Goal: Task Accomplishment & Management: Manage account settings

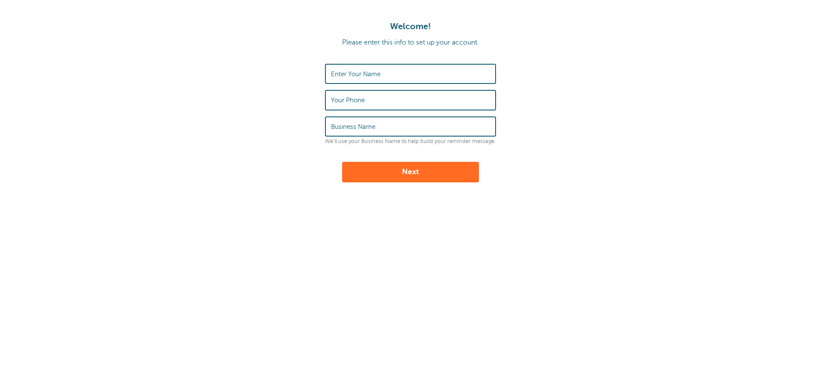
click at [390, 82] on input "Enter Your Name" at bounding box center [410, 74] width 159 height 18
type input "Justin Crandall"
type input "9125592467"
type input "Crandall Eye Optical"
click at [423, 167] on button "Next" at bounding box center [410, 172] width 137 height 21
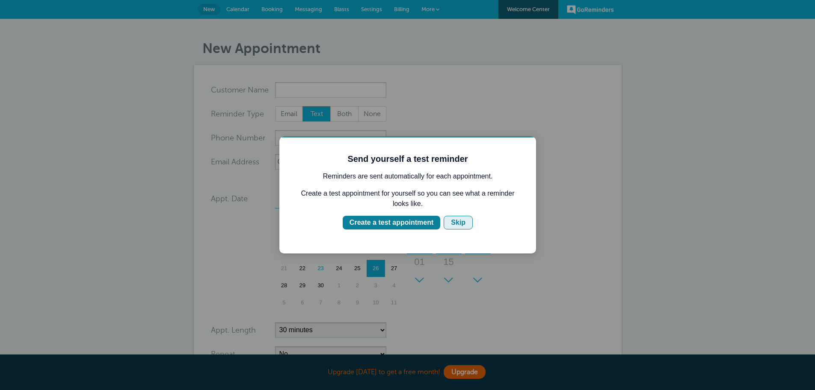
click at [458, 220] on div "Skip" at bounding box center [458, 222] width 15 height 10
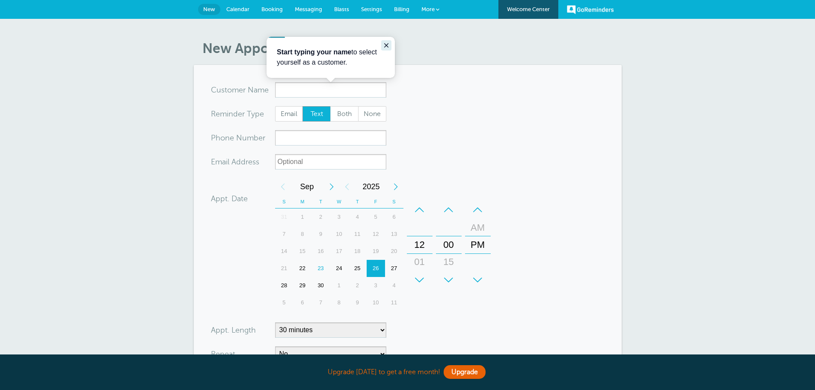
click at [387, 47] on icon "Close guide" at bounding box center [386, 45] width 4 height 4
click at [301, 10] on span "Messaging" at bounding box center [308, 9] width 27 height 6
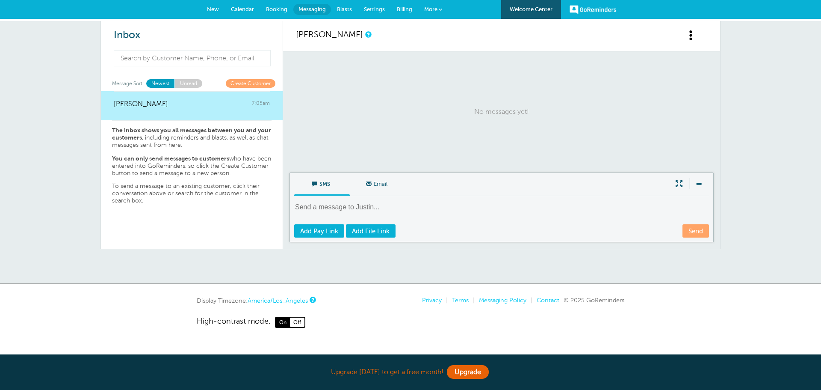
click at [352, 13] on link "Blasts" at bounding box center [344, 9] width 27 height 19
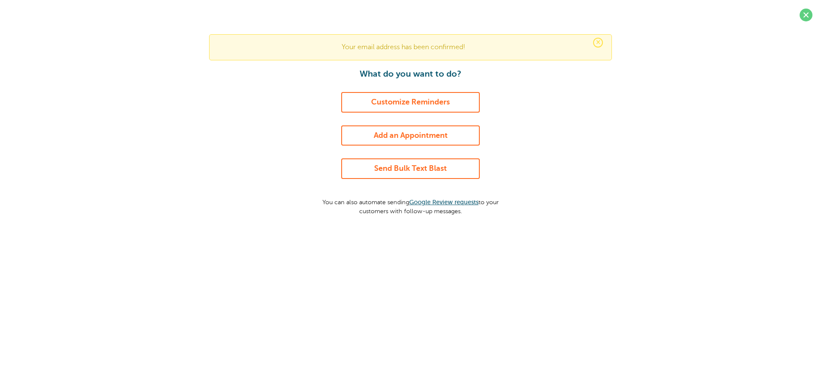
click at [439, 95] on link "Customize Reminders" at bounding box center [410, 102] width 139 height 21
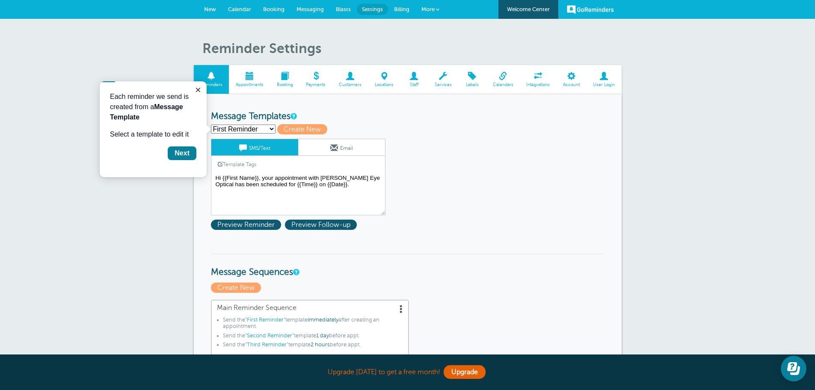
click at [251, 127] on select "First Reminder Second Reminder Third Reminder Create new..." at bounding box center [243, 128] width 65 height 9
select select "162326"
click at [211, 124] on select "First Reminder Second Reminder Third Reminder Create new..." at bounding box center [243, 128] width 65 height 9
type input "Second Reminder"
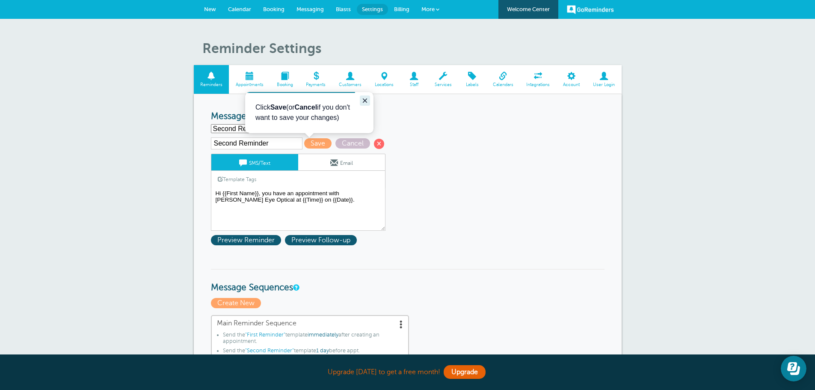
click at [361, 100] on icon "Close guide" at bounding box center [364, 100] width 7 height 7
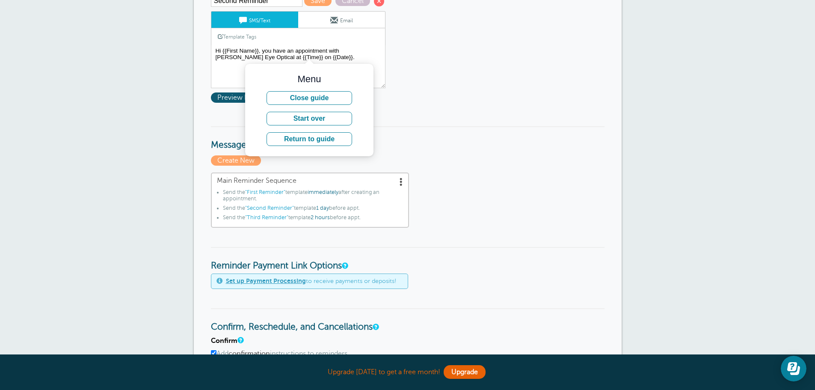
scroll to position [171, 0]
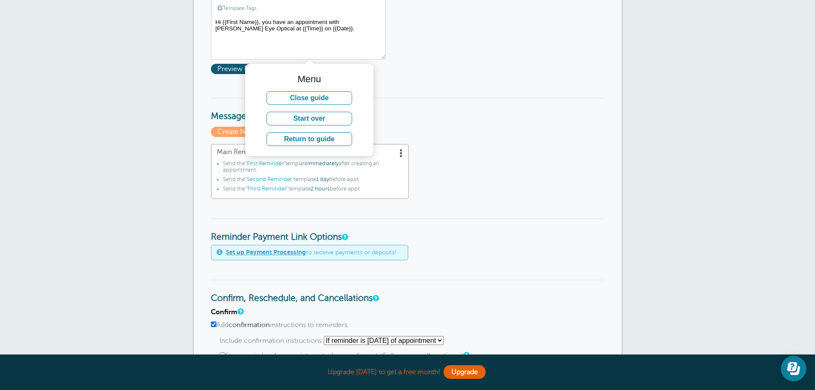
click at [470, 180] on div "Main Reminder Sequence Send the "First Reminder" template immediately after cre…" at bounding box center [407, 172] width 393 height 56
click at [328, 94] on button "Close guide" at bounding box center [309, 98] width 86 height 14
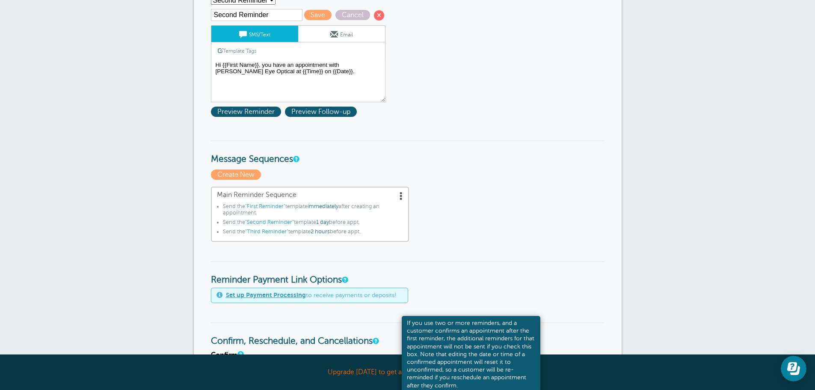
scroll to position [43, 0]
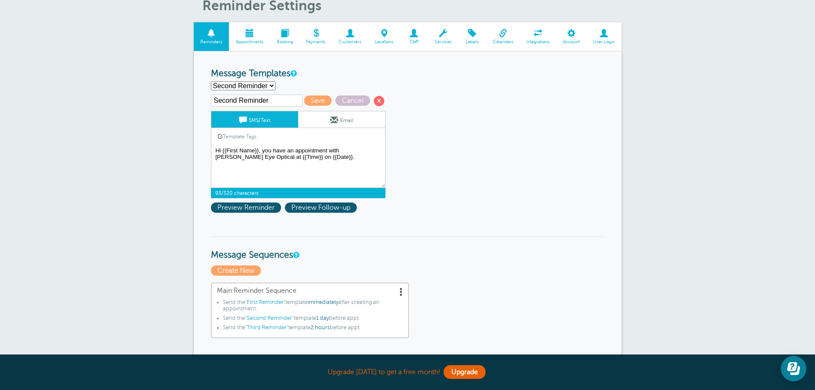
click at [272, 148] on textarea "Hi {{First Name}}, your appointment with Crandall Eye Optical has been schedule…" at bounding box center [298, 166] width 174 height 43
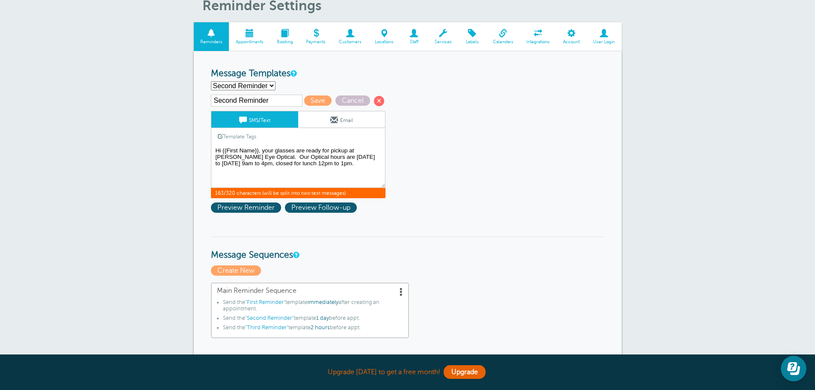
type textarea "Hi {{First Name}}, your glasses are ready for pickup at Crandall Eye Optical. O…"
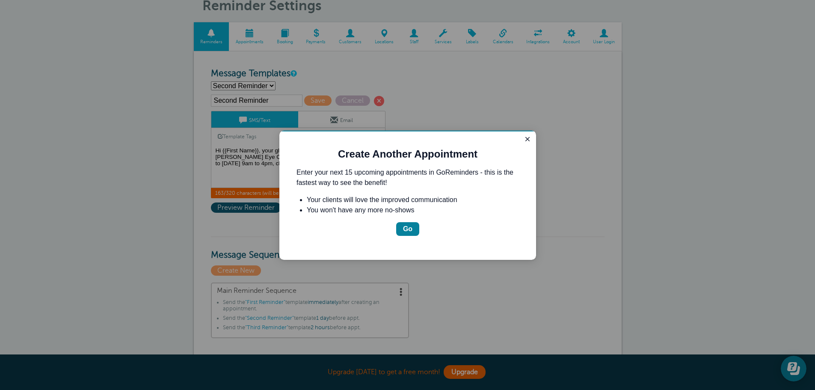
scroll to position [0, 0]
click at [524, 139] on icon "Close guide" at bounding box center [527, 139] width 7 height 7
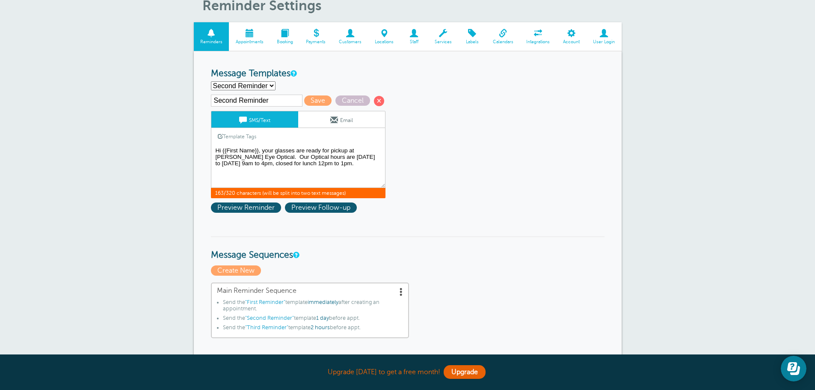
click at [341, 164] on textarea "Hi {{First Name}}, your appointment with Crandall Eye Optical has been schedule…" at bounding box center [298, 166] width 174 height 43
click at [307, 165] on textarea "Hi {{First Name}}, your appointment with Crandall Eye Optical has been schedule…" at bounding box center [298, 166] width 174 height 43
click at [274, 153] on textarea "Hi {{First Name}}, your appointment with Crandall Eye Optical has been schedule…" at bounding box center [298, 166] width 174 height 43
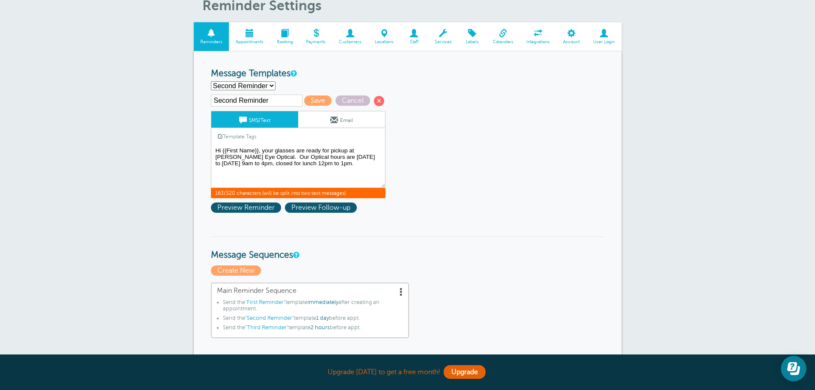
click at [274, 153] on textarea "Hi {{First Name}}, your appointment with Crandall Eye Optical has been schedule…" at bounding box center [298, 166] width 174 height 43
click at [268, 87] on select "First Reminder Second Reminder Third Reminder Create new..." at bounding box center [243, 85] width 65 height 9
click at [211, 81] on select "First Reminder Second Reminder Third Reminder Create new..." at bounding box center [243, 85] width 65 height 9
select select "162326"
click at [318, 99] on span "Save" at bounding box center [317, 100] width 27 height 10
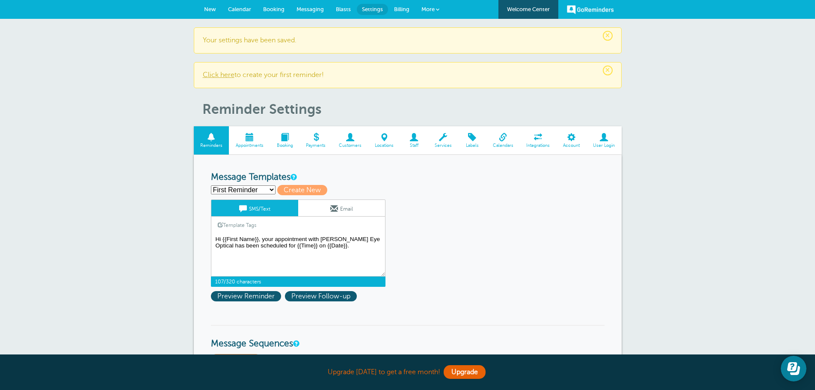
click at [318, 246] on textarea "Hi {{First Name}}, your appointment with Crandall Eye Optical has been schedule…" at bounding box center [298, 254] width 174 height 43
paste textarea "glasses are ready for pickup at Crandall Eye Optical. Our Optical hours are Mon…"
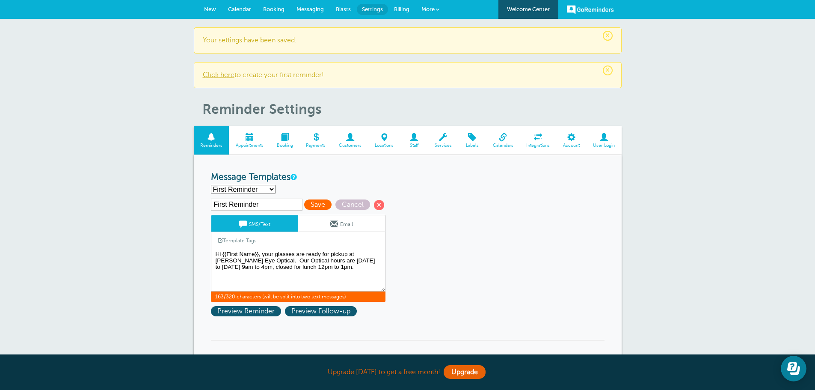
type textarea "Hi {{First Name}}, your glasses are ready for pickup at [PERSON_NAME] Eye Optic…"
click at [305, 207] on span "Save" at bounding box center [317, 204] width 27 height 10
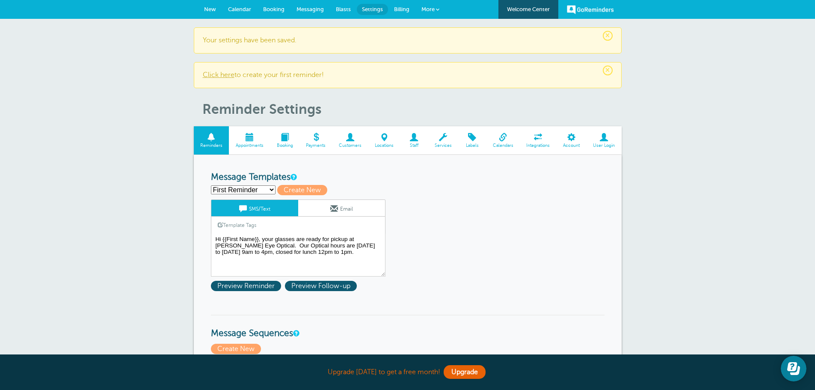
click at [248, 192] on select "First Reminder Second Reminder Third Reminder Create new..." at bounding box center [243, 189] width 65 height 9
select select "162327"
click at [211, 185] on select "First Reminder Second Reminder Third Reminder Create new..." at bounding box center [243, 189] width 65 height 9
type input "Third Reminder"
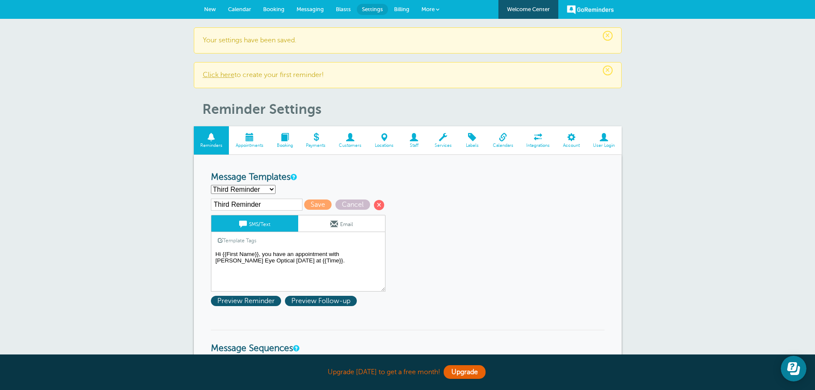
click at [255, 257] on textarea "Hi {{First Name}}, your glasses are ready for pickup at [PERSON_NAME] Eye Optic…" at bounding box center [298, 269] width 174 height 43
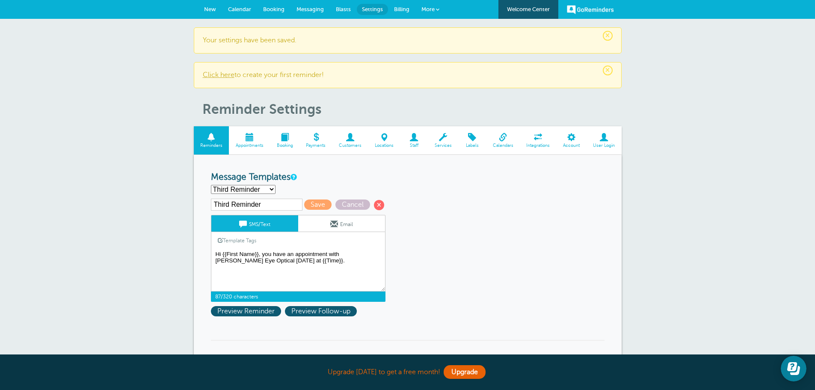
click at [255, 257] on textarea "Hi {{First Name}}, your glasses are ready for pickup at [PERSON_NAME] Eye Optic…" at bounding box center [298, 269] width 174 height 43
paste textarea "r glasses are ready for pickup at Crandall Eye Optical. Our Optical hours are M…"
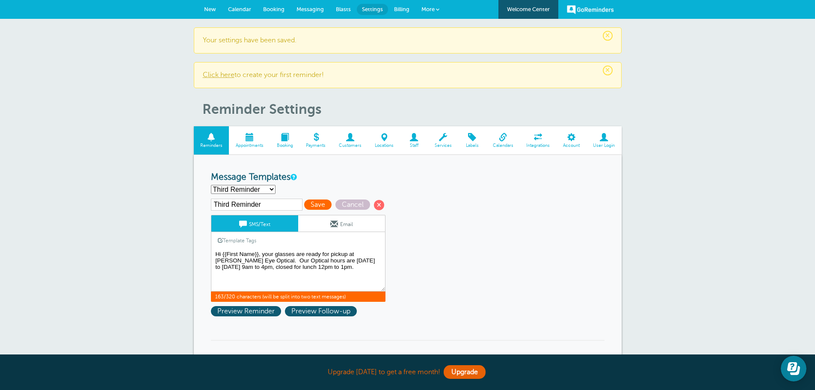
type textarea "Hi {{First Name}}, your glasses are ready for pickup at [PERSON_NAME] Eye Optic…"
click at [319, 203] on span "Save" at bounding box center [317, 204] width 27 height 10
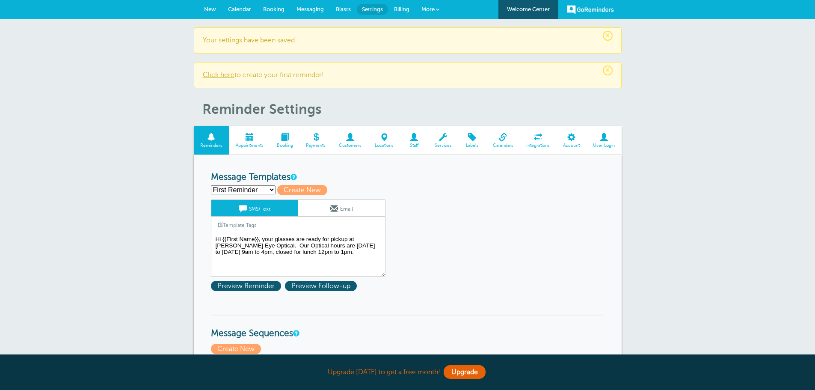
click at [268, 191] on select "First Reminder Second Reminder Third Reminder Create new..." at bounding box center [243, 189] width 65 height 9
click at [362, 180] on h3 "Message Templates" at bounding box center [407, 177] width 393 height 11
click at [330, 207] on span at bounding box center [334, 208] width 8 height 8
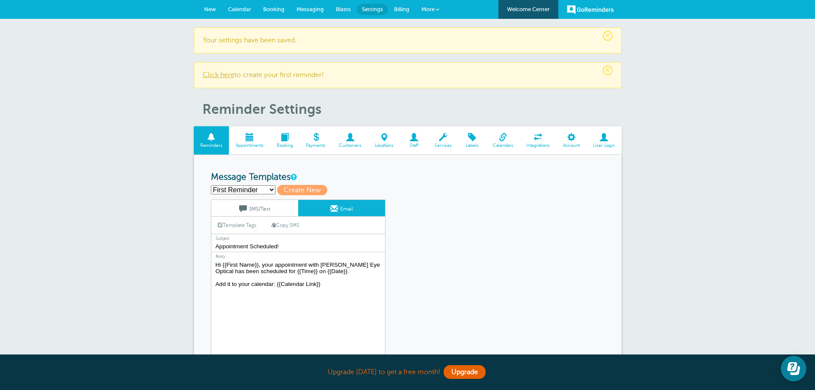
drag, startPoint x: 321, startPoint y: 284, endPoint x: 211, endPoint y: 264, distance: 112.2
click at [211, 264] on textarea "Hi {{First Name}}, your appointment with Crandall Eye Optical has been schedule…" at bounding box center [298, 312] width 174 height 107
paste textarea "glasses are ready for pickup at Crandall Eye Optical. Our Optical hours are Mon…"
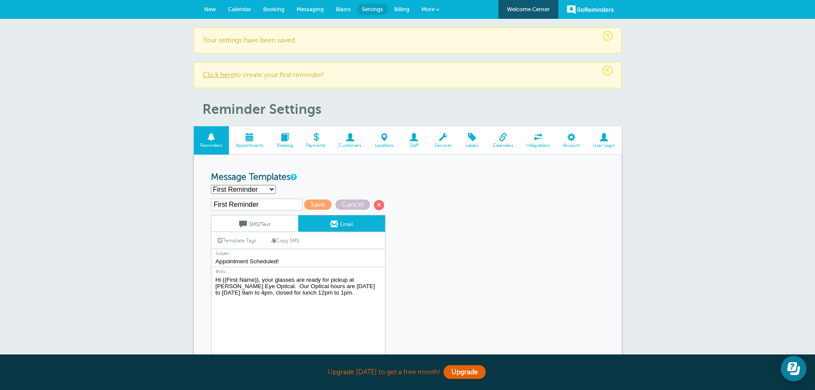
type textarea "Hi {{First Name}}, your glasses are ready for pickup at [PERSON_NAME] Eye Optic…"
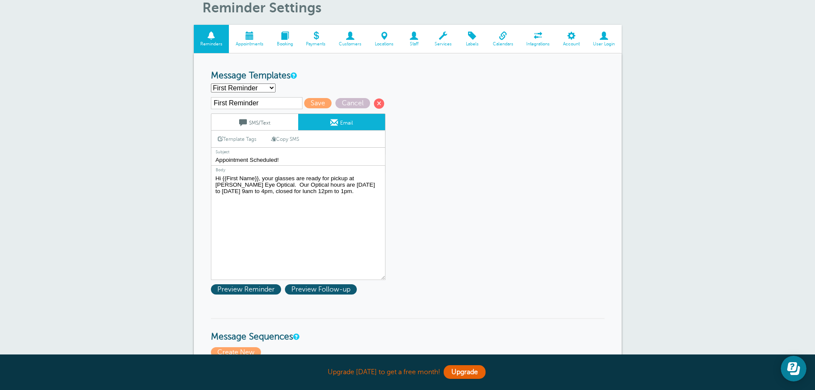
scroll to position [128, 0]
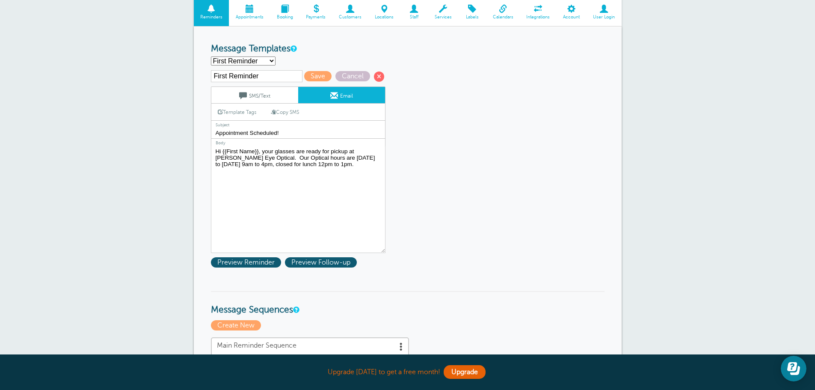
click at [298, 132] on input "Appointment Scheduled!" at bounding box center [298, 132] width 174 height 11
type input "Glasses Ready For Pickup!"
click at [312, 76] on span "Save" at bounding box center [317, 76] width 27 height 10
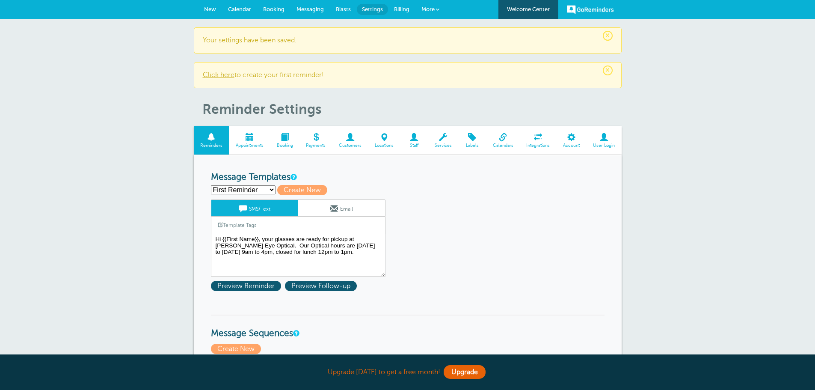
click at [268, 186] on select "First Reminder Second Reminder Third Reminder Create new..." at bounding box center [243, 189] width 65 height 9
select select "162326"
click at [211, 185] on select "First Reminder Second Reminder Third Reminder Create new..." at bounding box center [243, 189] width 65 height 9
type input "Second Reminder"
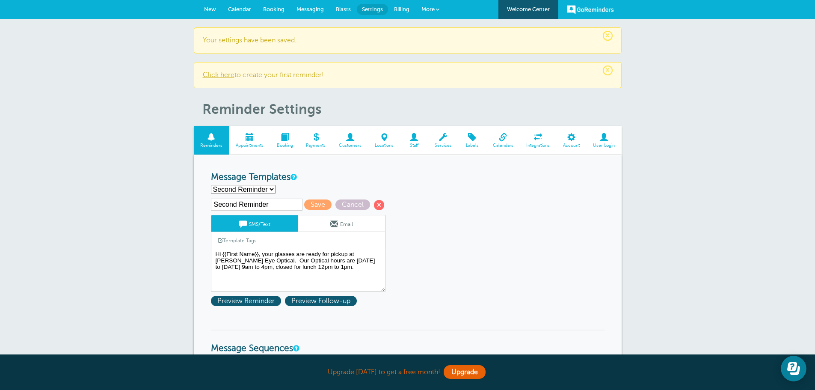
click at [316, 218] on link "Email" at bounding box center [341, 223] width 87 height 16
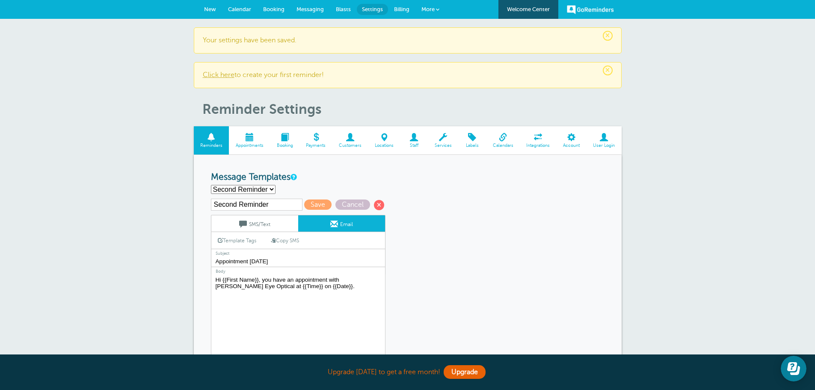
click at [261, 260] on input "Appointment Tomorrow" at bounding box center [298, 261] width 174 height 11
type input "Glasses Ready for Pickup!"
click at [278, 284] on textarea "Hi {{First Name}}, your glasses are ready for pickup at [PERSON_NAME] Eye Optic…" at bounding box center [298, 327] width 174 height 107
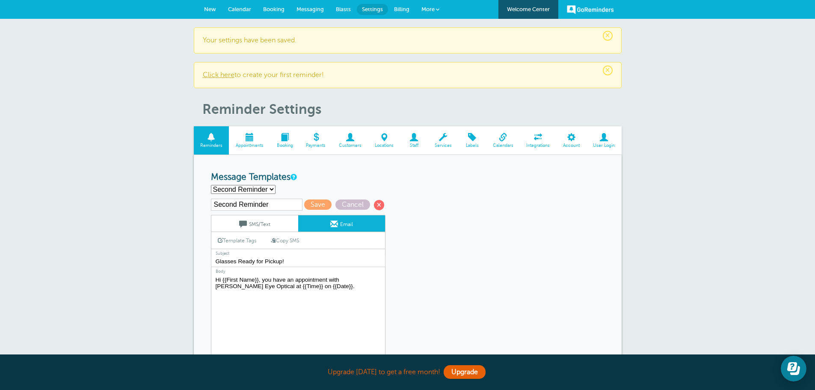
click at [278, 284] on textarea "Hi {{First Name}}, your glasses are ready for pickup at [PERSON_NAME] Eye Optic…" at bounding box center [298, 327] width 174 height 107
paste textarea "r glasses are ready for pickup at [PERSON_NAME] Eye Optical. Our Optical hours …"
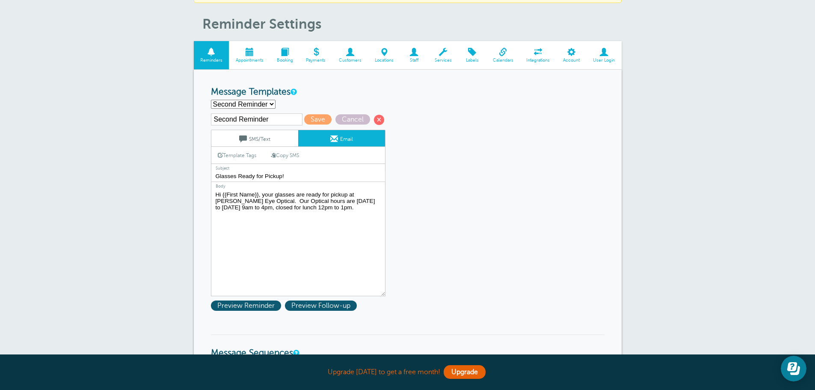
scroll to position [86, 0]
type textarea "Hi {{First Name}}, your glasses are ready for pickup at [PERSON_NAME] Eye Optic…"
click at [321, 118] on span "Save" at bounding box center [317, 119] width 27 height 10
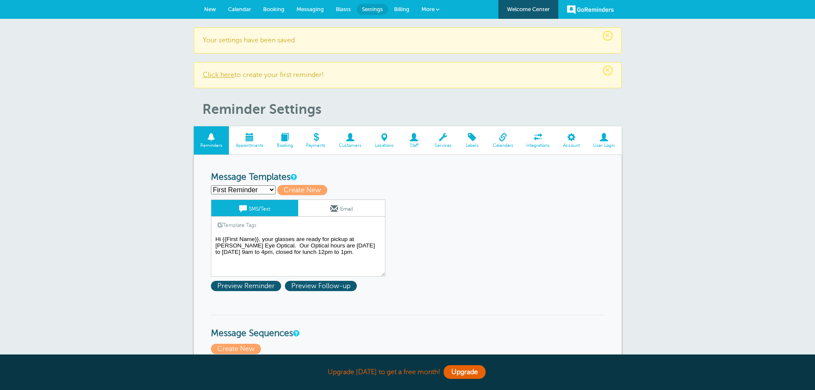
click at [261, 186] on select "First Reminder Second Reminder Third Reminder Create new..." at bounding box center [243, 189] width 65 height 9
select select "162327"
click at [211, 185] on select "First Reminder Second Reminder Third Reminder Create new..." at bounding box center [243, 189] width 65 height 9
type input "Third Reminder"
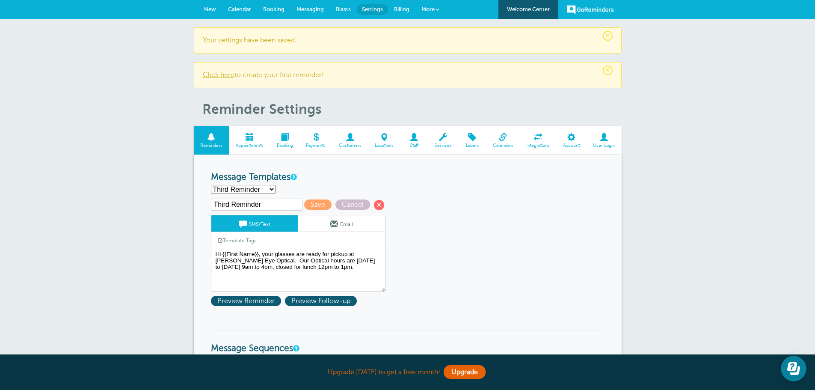
click at [337, 226] on span at bounding box center [334, 224] width 8 height 8
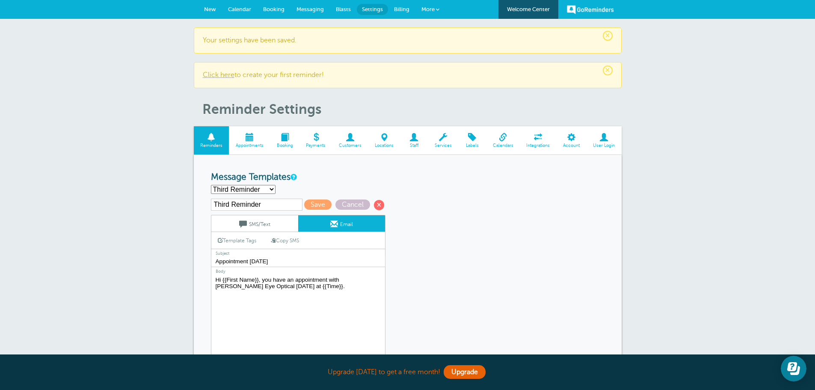
click at [266, 280] on textarea "Hi {{First Name}}, your glasses are ready for pickup at [PERSON_NAME] Eye Optic…" at bounding box center [298, 327] width 174 height 107
paste textarea "r glasses are ready for pickup at [PERSON_NAME] Eye Optical. Our Optical hours …"
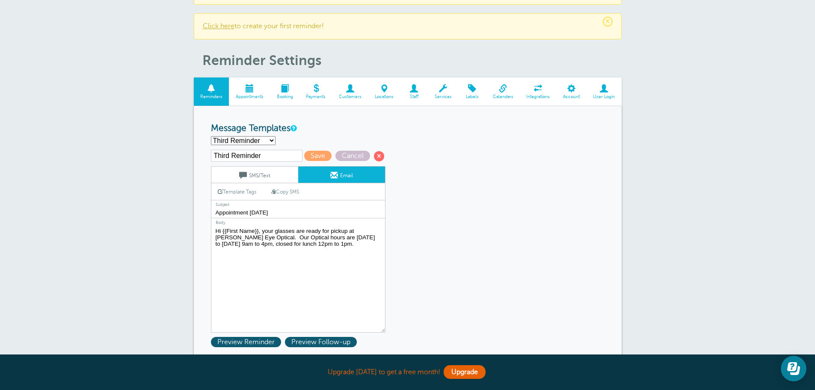
scroll to position [86, 0]
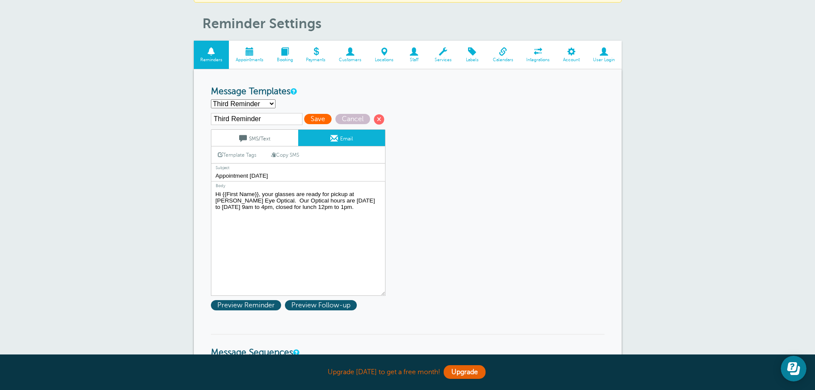
type textarea "Hi {{First Name}}, your glasses are ready for pickup at [PERSON_NAME] Eye Optic…"
click at [313, 116] on span "Save" at bounding box center [317, 119] width 27 height 10
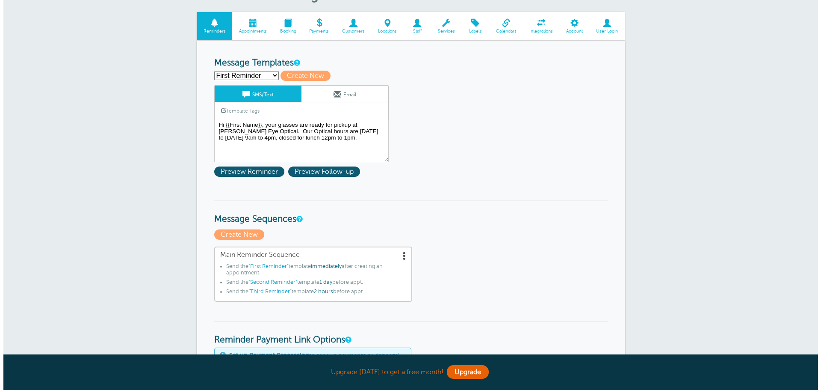
scroll to position [214, 0]
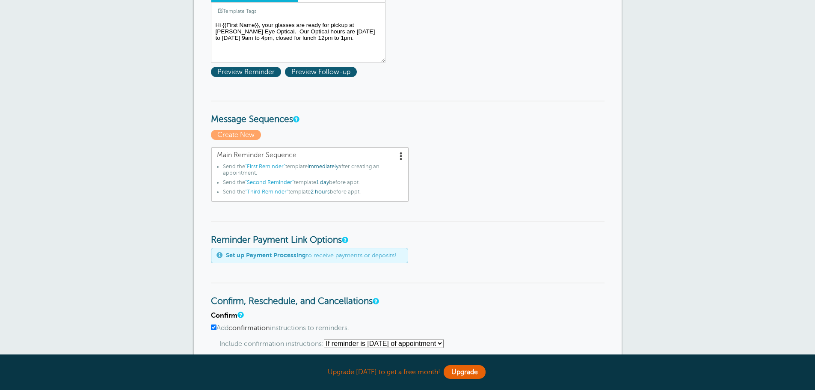
click at [401, 153] on span at bounding box center [401, 155] width 9 height 9
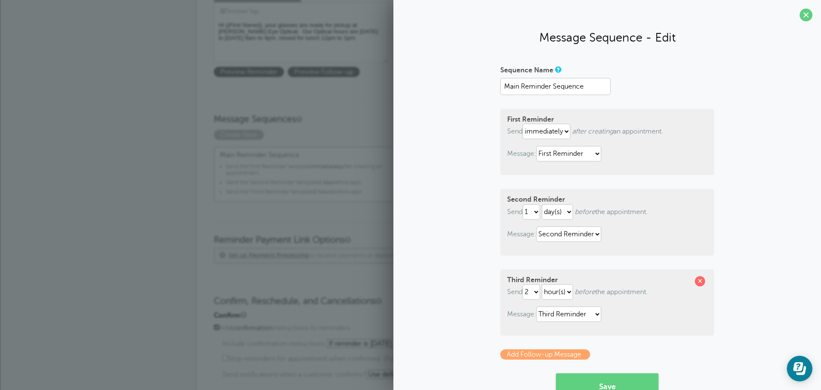
scroll to position [0, 0]
click at [549, 211] on select "hour(s) day(s)" at bounding box center [557, 211] width 31 height 15
click at [533, 213] on select "1 2 3 4 5 6 7 8 9 10 11 12 13 14 15 16 17 18 19 20 21 22 23 24 25 26 27 28 29 30" at bounding box center [532, 211] width 18 height 15
select select "7"
click at [523, 204] on select "1 2 3 4 5 6 7 8 9 10 11 12 13 14 15 16 17 18 19 20 21 22 23 24 25 26 27 28 29 30" at bounding box center [532, 211] width 18 height 15
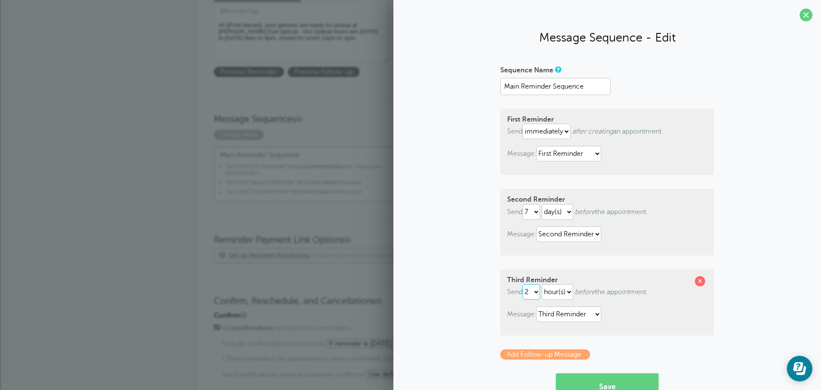
click at [530, 296] on select "1 2 3 4 5 6 7 8 9 10 11 12 13 14 15 16 17 18 19 20 21 22 23 24 25 26 27 28 29 30" at bounding box center [532, 291] width 18 height 15
select select "14"
click at [523, 284] on select "1 2 3 4 5 6 7 8 9 10 11 12 13 14 15 16 17 18 19 20 21 22 23 24 25 26 27 28 29 30" at bounding box center [532, 291] width 18 height 15
click at [628, 209] on p "Send 1 2 3 4 5 6 7 8 9 10 11 12 13 14 15 16 17 18 19 20 21 22 23 24 25 26 27 28…" at bounding box center [607, 211] width 200 height 15
click at [802, 16] on span at bounding box center [806, 15] width 13 height 13
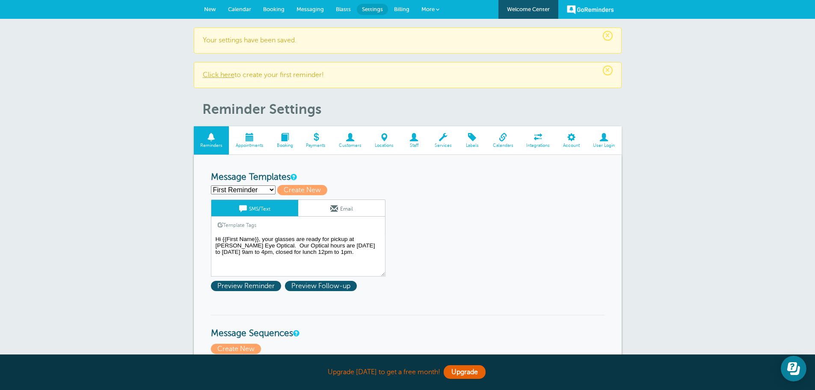
click at [426, 7] on span "More" at bounding box center [427, 9] width 13 height 6
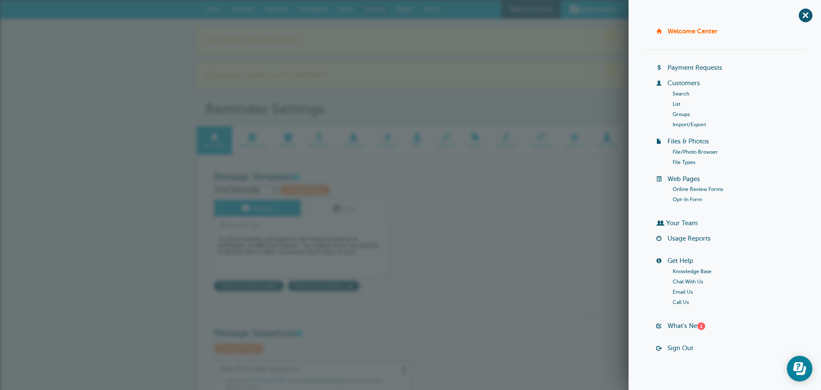
click at [679, 270] on link "Knowledge Base" at bounding box center [692, 271] width 39 height 6
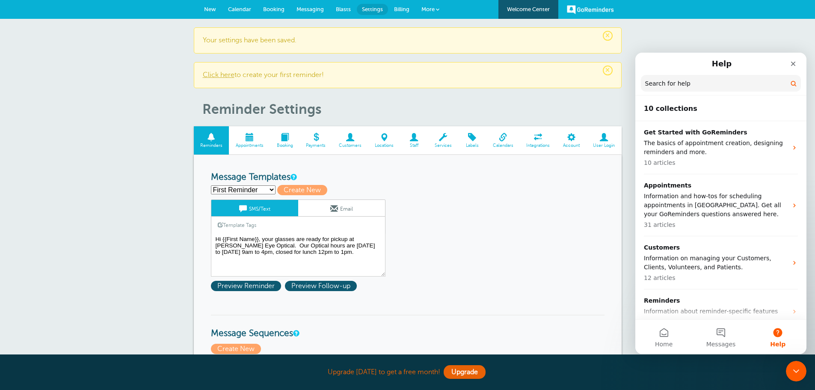
click at [730, 92] on input "Search for help" at bounding box center [721, 83] width 160 height 17
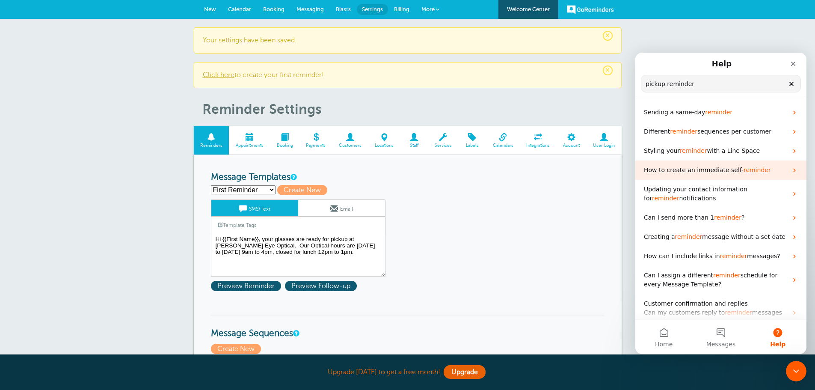
type input "pickup reminder"
click at [716, 173] on span "How to create an immediate self-" at bounding box center [694, 169] width 100 height 7
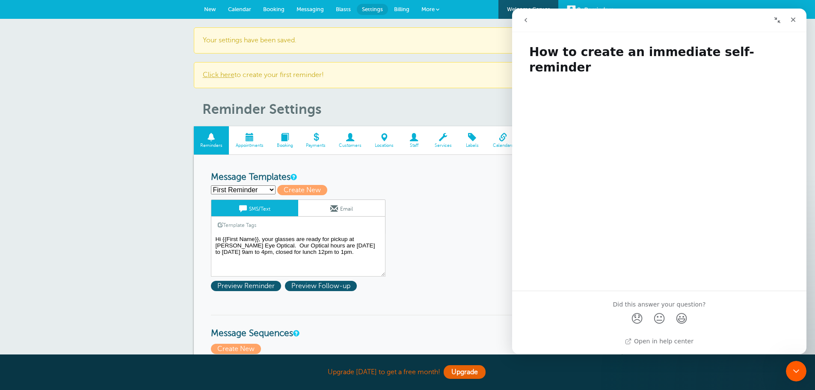
click at [528, 19] on icon "go back" at bounding box center [525, 20] width 7 height 7
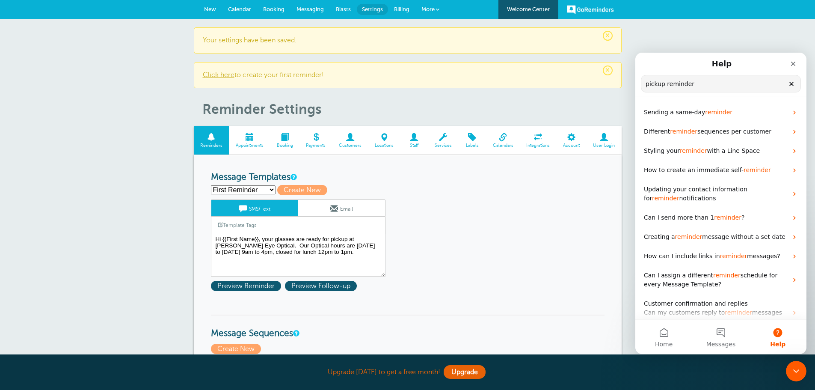
click at [737, 88] on input "pickup reminder" at bounding box center [720, 83] width 159 height 17
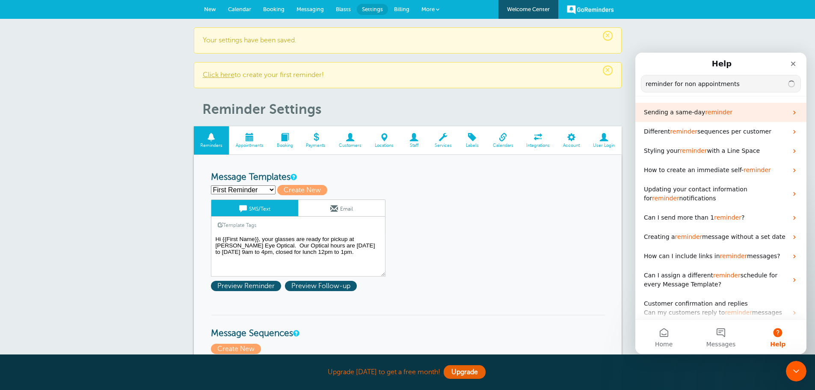
type input "reminder for non appointments"
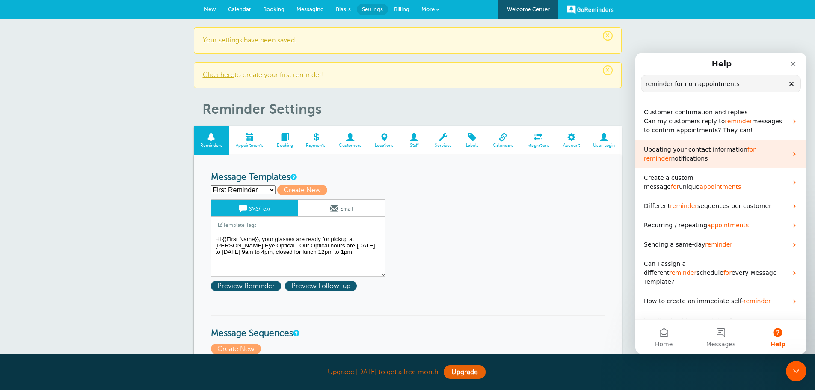
click at [735, 160] on p "Updating your contact information for reminder notifications" at bounding box center [716, 154] width 144 height 18
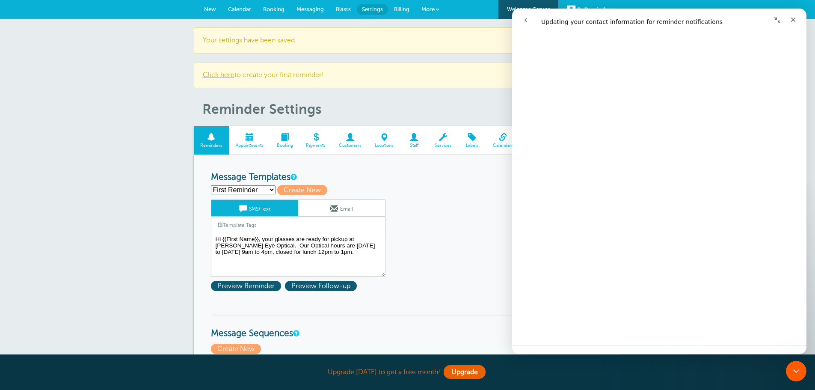
scroll to position [85, 0]
click at [789, 19] on div "Close" at bounding box center [792, 19] width 15 height 15
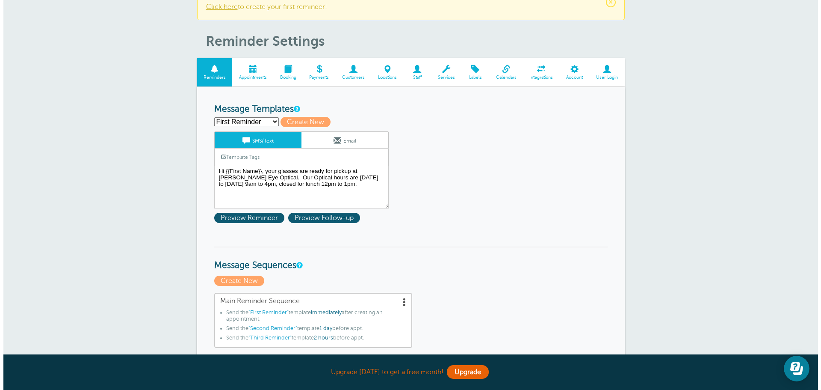
scroll to position [171, 0]
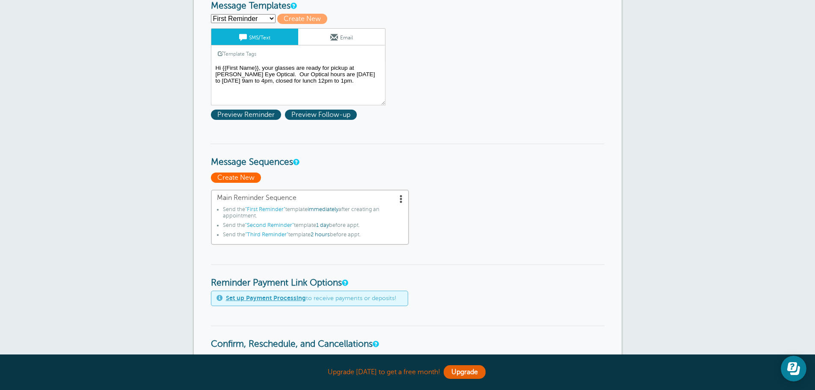
click at [239, 175] on span "Create New" at bounding box center [236, 177] width 50 height 10
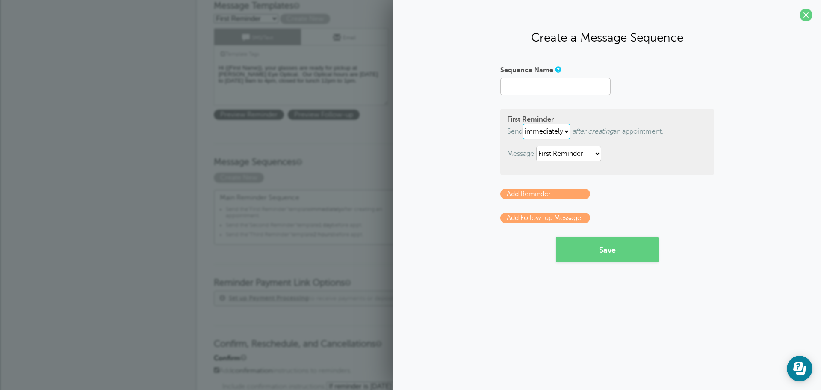
click at [557, 134] on select "immediately 1 2 3 4 5 6 7 8 9 10 11 12 13 14 15 16 17 18 19 20 21 22 23 24 25 2…" at bounding box center [547, 131] width 48 height 15
click at [559, 214] on link "Add Follow-up Message" at bounding box center [545, 218] width 90 height 10
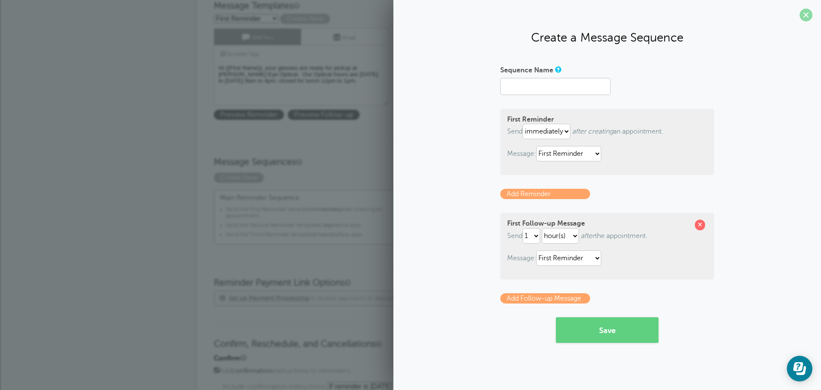
click at [806, 15] on span at bounding box center [806, 15] width 13 height 13
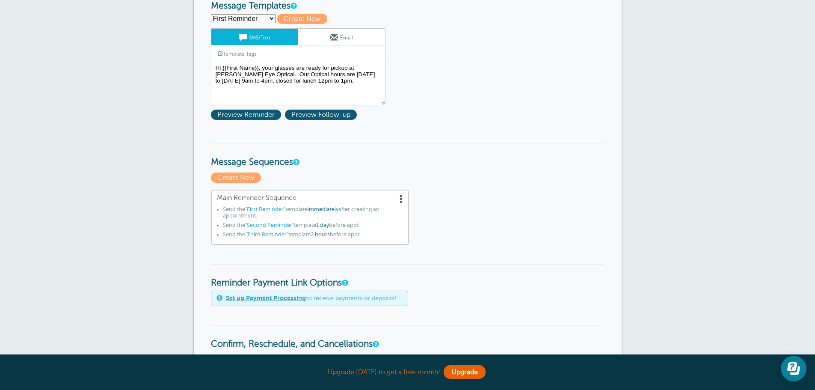
click at [401, 198] on span at bounding box center [401, 198] width 9 height 9
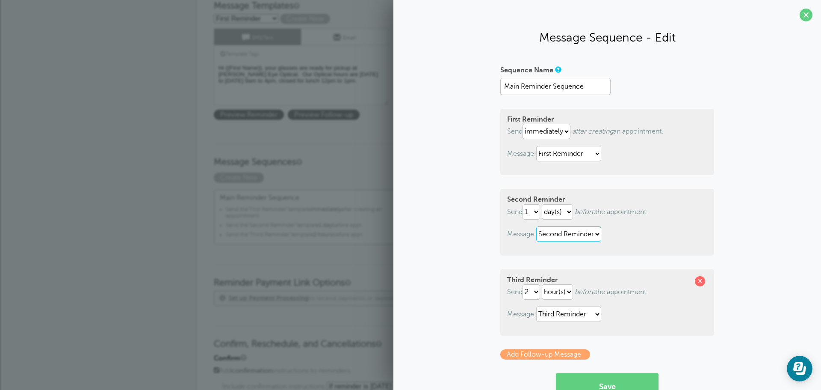
click at [588, 235] on select "First Reminder Second Reminder Third Reminder" at bounding box center [568, 233] width 65 height 15
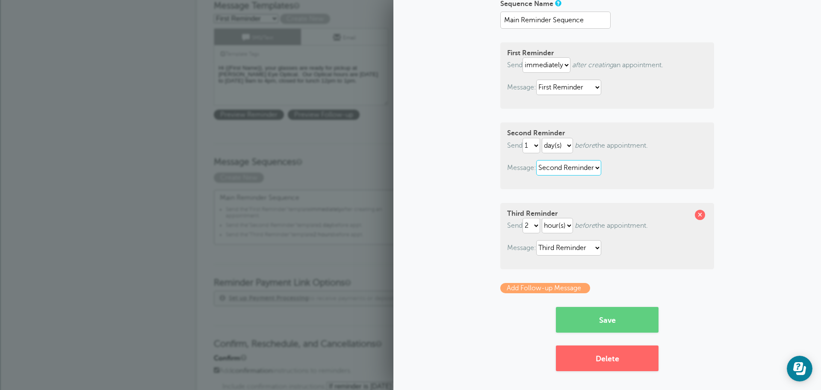
scroll to position [67, 0]
click at [548, 285] on link "Add Follow-up Message" at bounding box center [545, 287] width 90 height 10
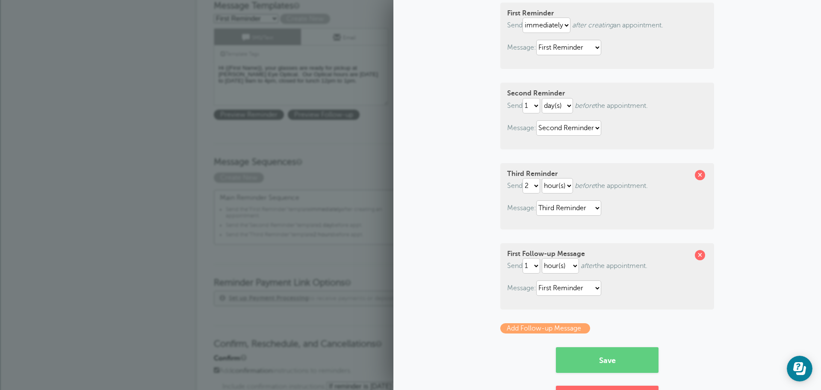
scroll to position [109, 0]
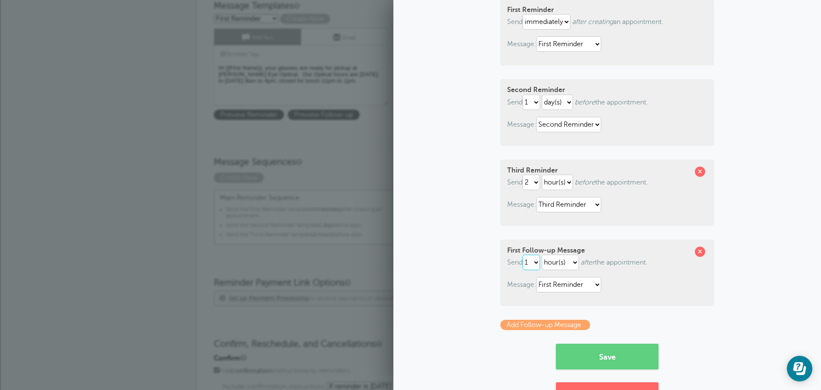
click at [531, 266] on select "1 2 3 4 5 6 7 8 9 10 11 12 13 14 15 16 17 18 19 20 21 22 23 24 25 26 27 28 29 30" at bounding box center [532, 261] width 18 height 15
click at [563, 267] on select "hour(s) day(s) month(s)" at bounding box center [560, 261] width 37 height 15
select select "DAY"
click at [542, 254] on select "hour(s) day(s) month(s)" at bounding box center [560, 261] width 37 height 15
click at [532, 267] on select "1 2 3 4 5 6 7 8 9 10 11 12 13 14 15 16 17 18 19 20 21 22 23 24 25 26 27 28 29 30" at bounding box center [532, 261] width 18 height 15
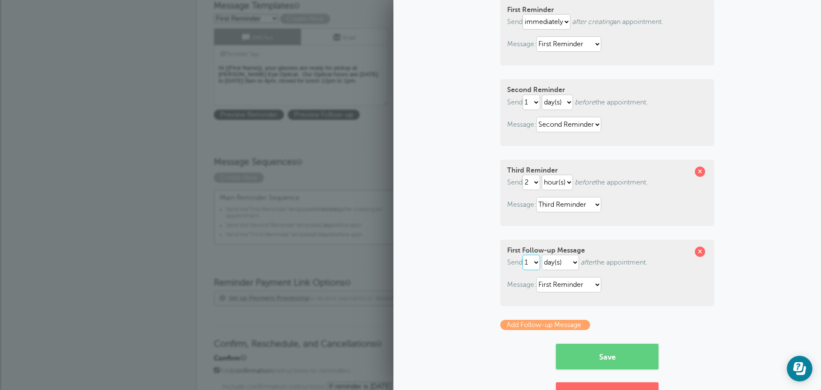
select select "7"
click at [523, 254] on select "1 2 3 4 5 6 7 8 9 10 11 12 13 14 15 16 17 18 19 20 21 22 23 24 25 26 27 28 29 30" at bounding box center [532, 261] width 18 height 15
click at [576, 282] on select "First Reminder Second Reminder Third Reminder" at bounding box center [568, 284] width 65 height 15
click at [699, 173] on span at bounding box center [700, 171] width 10 height 10
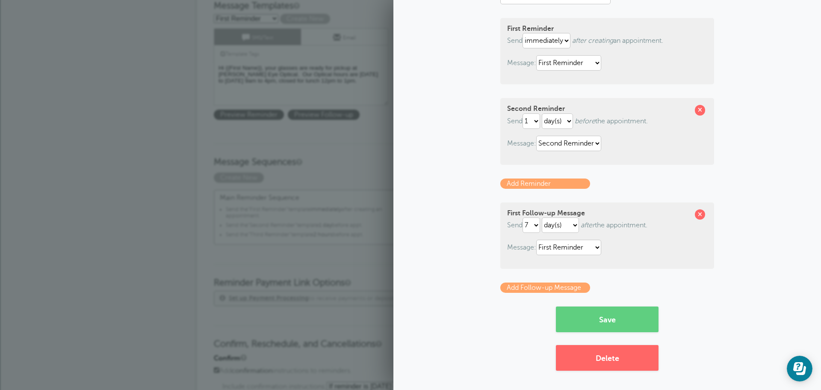
scroll to position [91, 0]
click at [699, 110] on span at bounding box center [700, 110] width 10 height 10
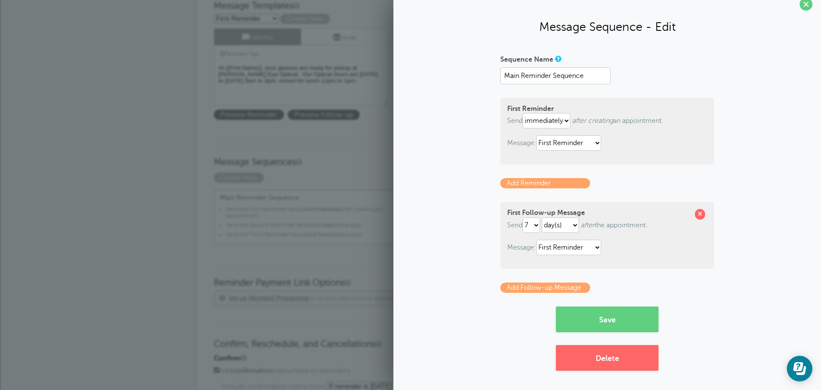
click at [544, 291] on link "Add Follow-up Message" at bounding box center [545, 287] width 90 height 10
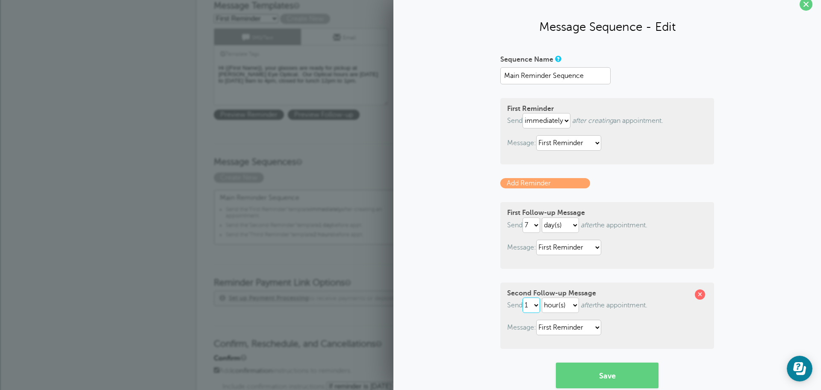
click at [535, 306] on select "1 2 3 4 5 6 7 8 9 10 11 12 13 14 15 16 17 18 19 20 21 22 23 24 25 26 27 28 29 30" at bounding box center [532, 304] width 18 height 15
select select "14"
click at [523, 297] on select "1 2 3 4 5 6 7 8 9 10 11 12 13 14 15 16 17 18 19 20 21 22 23 24 25 26 27 28 29 30" at bounding box center [532, 304] width 18 height 15
click at [553, 303] on select "hour(s) day(s) month(s)" at bounding box center [560, 304] width 37 height 15
select select "DAY"
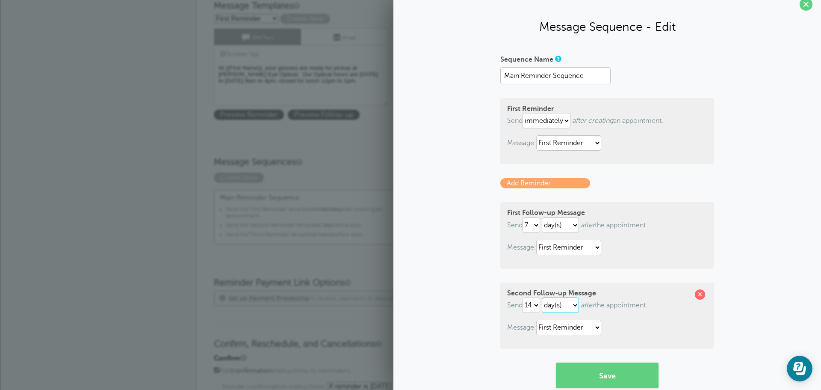
click at [542, 297] on select "hour(s) day(s) month(s)" at bounding box center [560, 304] width 37 height 15
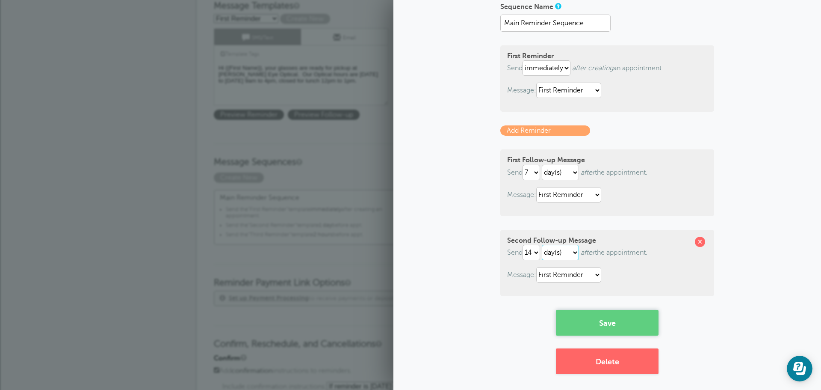
scroll to position [67, 0]
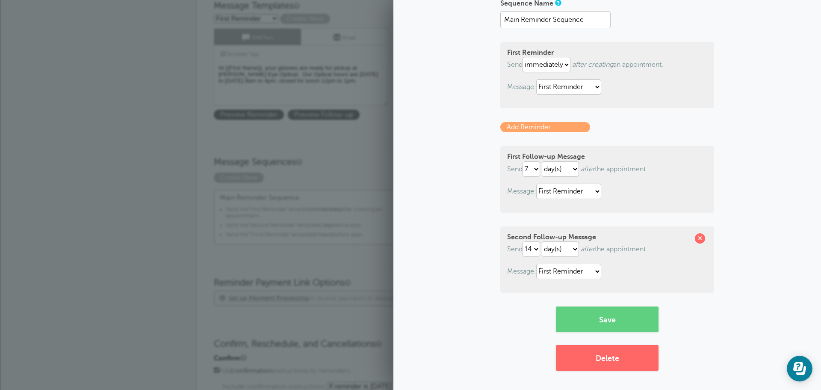
click at [594, 282] on div "Second Follow-up Message Send 1 2 3 4 5 6 7 8 9 10 11 12 13 14 15 16 17 18 19 2…" at bounding box center [607, 259] width 214 height 66
click at [594, 278] on select "First Reminder Second Reminder Third Reminder" at bounding box center [568, 270] width 65 height 15
click at [606, 314] on button "Save" at bounding box center [607, 319] width 103 height 26
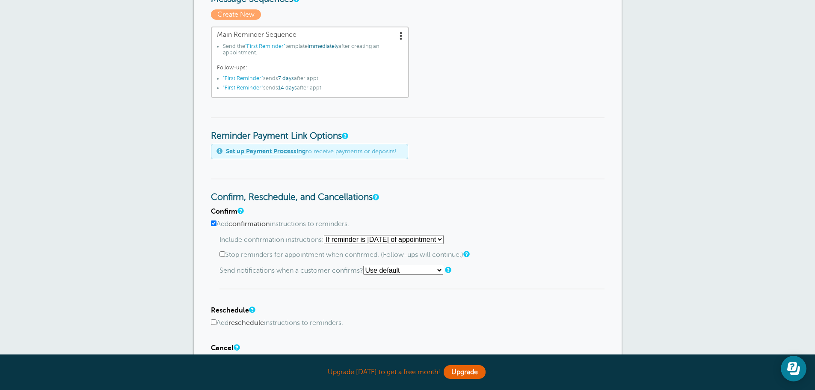
click at [412, 243] on select "Starting with first reminder If reminder is [DATE] of appointment If reminder i…" at bounding box center [384, 239] width 120 height 9
select select "0"
click at [326, 235] on select "Starting with first reminder If reminder is [DATE] of appointment If reminder i…" at bounding box center [384, 239] width 120 height 9
click at [478, 206] on div "Confirm, Reschedule, and Cancellations Confirm Add confirmation instructions to…" at bounding box center [407, 285] width 393 height 214
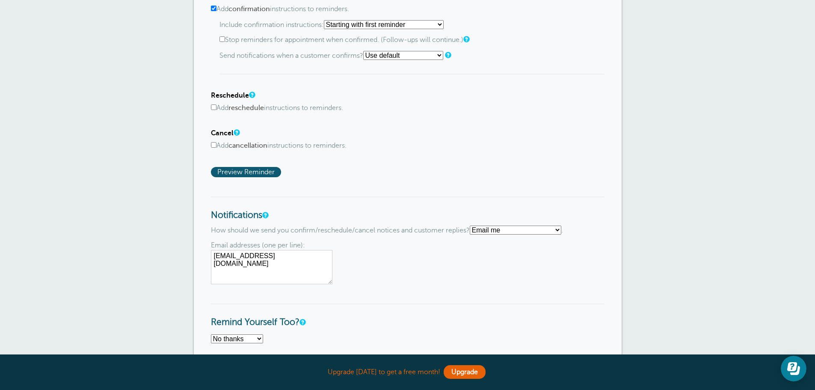
scroll to position [385, 0]
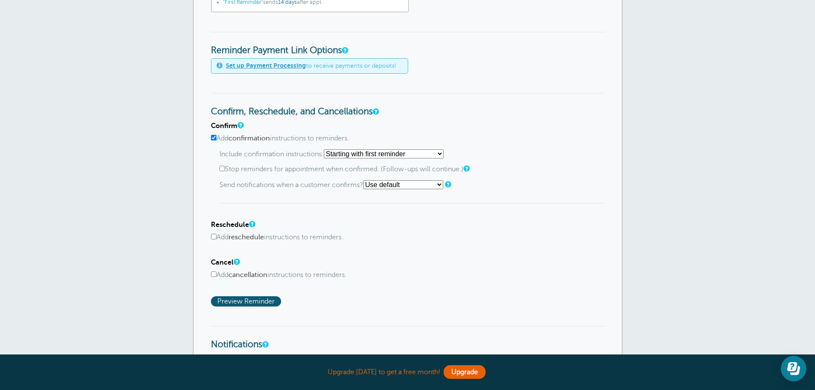
click at [222, 168] on input "Stop reminders for appointment when confirmed. (Follow-ups will continue.)" at bounding box center [222, 168] width 6 height 6
checkbox input "true"
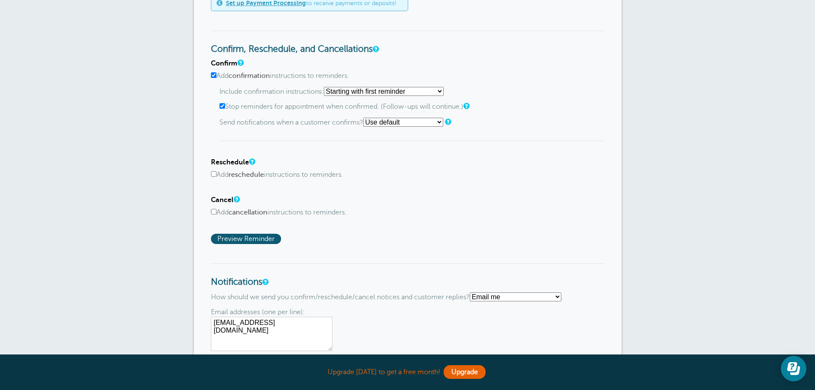
scroll to position [556, 0]
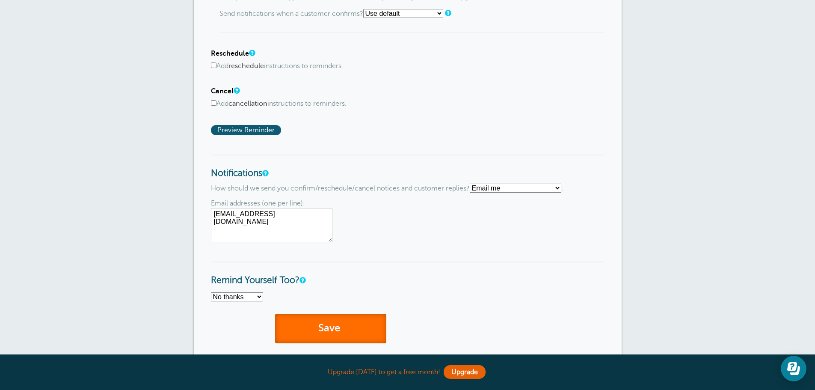
click at [322, 334] on button "Save" at bounding box center [330, 328] width 111 height 30
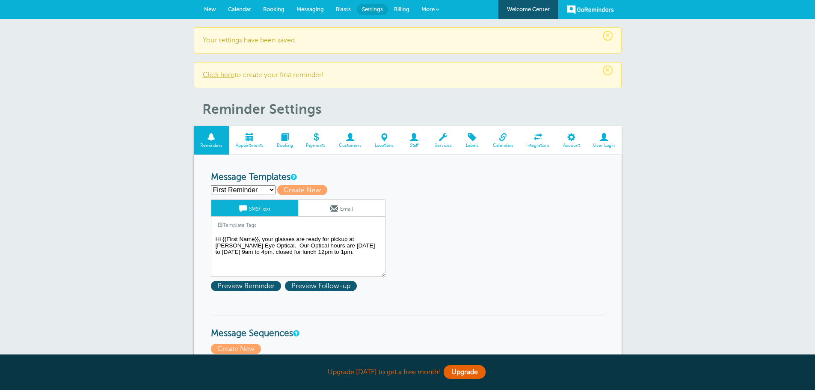
click at [210, 6] on span "New" at bounding box center [210, 9] width 12 height 6
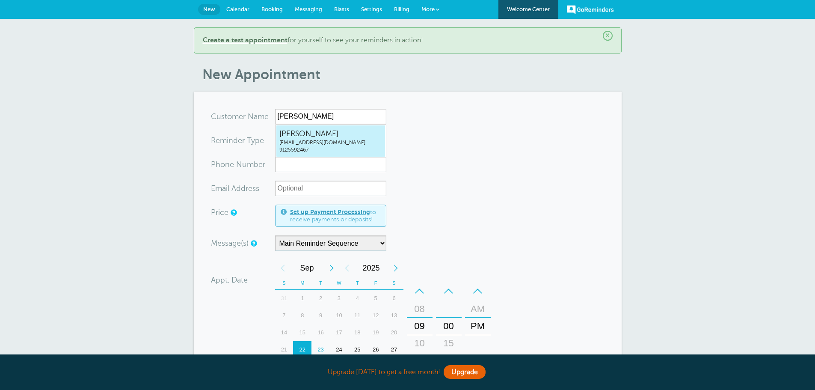
click at [319, 136] on span "[PERSON_NAME]" at bounding box center [330, 133] width 103 height 11
type input "JustinCrandalljcrandall@crandalleye.com9125592467"
type input "[PERSON_NAME]"
type input "9125592467"
type input "jcrandall@crandalleye.com"
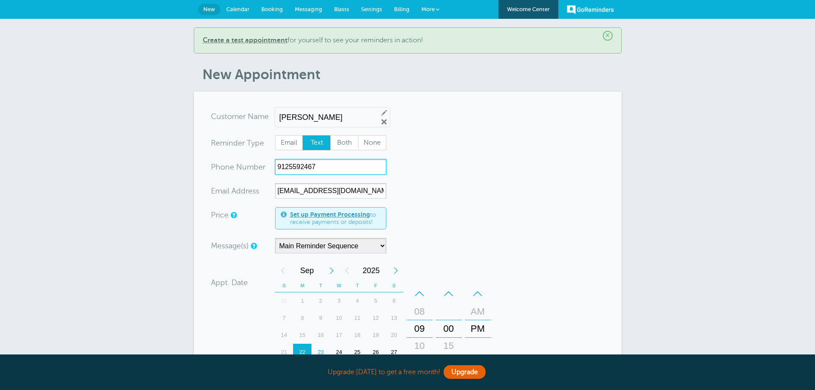
click at [326, 167] on input "9125592467" at bounding box center [330, 166] width 111 height 15
type input "9124242439"
click at [547, 227] on form "You are creating a new customer. To use an existing customer select one from th…" at bounding box center [407, 321] width 393 height 425
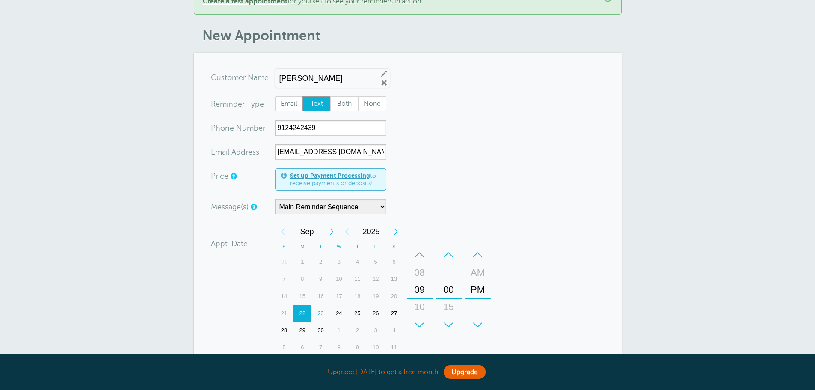
scroll to position [86, 0]
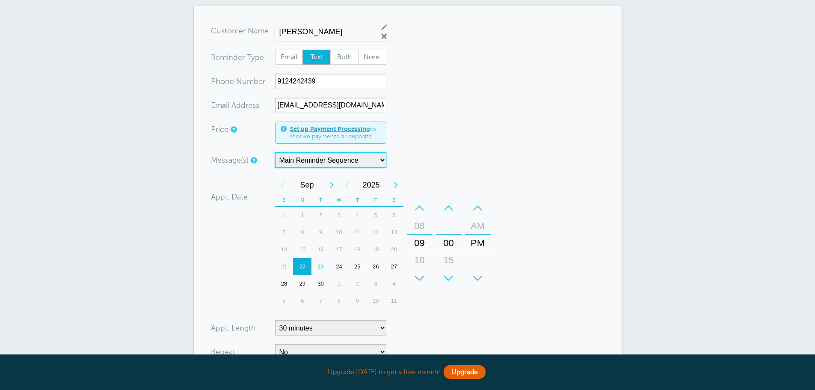
click at [375, 162] on select "Main Reminder Sequence" at bounding box center [330, 159] width 111 height 15
click at [301, 270] on div "22" at bounding box center [302, 266] width 18 height 17
click at [474, 224] on div "AM" at bounding box center [477, 225] width 21 height 17
click at [477, 242] on div "PM" at bounding box center [477, 242] width 21 height 17
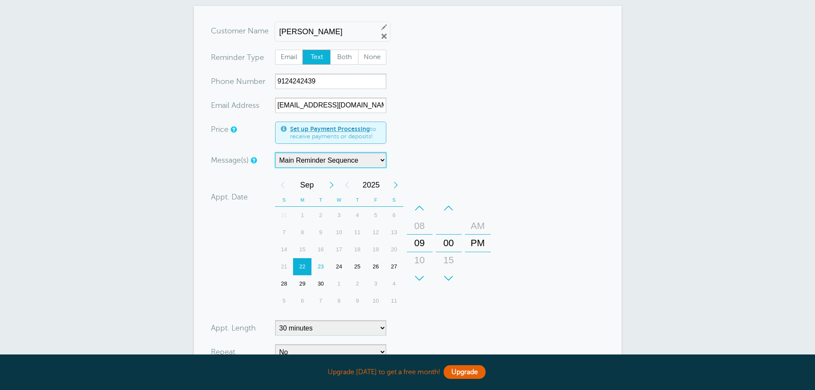
click at [479, 225] on div "AM" at bounding box center [477, 225] width 21 height 17
click at [481, 276] on div "+" at bounding box center [478, 277] width 26 height 17
click at [479, 202] on div "–" at bounding box center [478, 207] width 26 height 17
click at [476, 210] on div "–" at bounding box center [478, 207] width 26 height 17
click at [417, 208] on div "–" at bounding box center [420, 207] width 26 height 17
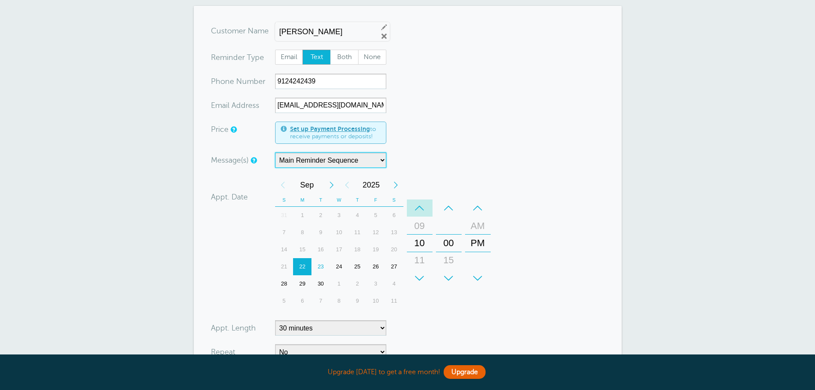
click at [417, 208] on div "–" at bounding box center [420, 207] width 26 height 17
click at [418, 265] on div "11" at bounding box center [419, 259] width 21 height 17
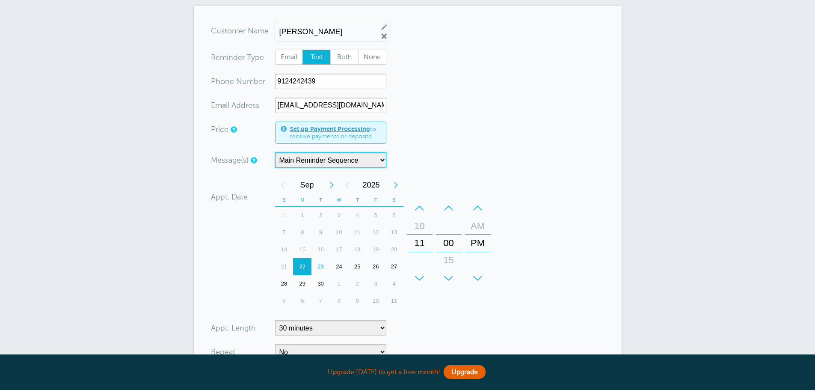
click at [477, 209] on div "–" at bounding box center [478, 207] width 26 height 17
click at [477, 222] on div "AM" at bounding box center [477, 225] width 21 height 17
click at [476, 226] on div "AM" at bounding box center [477, 225] width 21 height 17
click at [477, 242] on div "PM" at bounding box center [477, 242] width 21 height 17
click at [476, 243] on div "PM" at bounding box center [477, 242] width 21 height 17
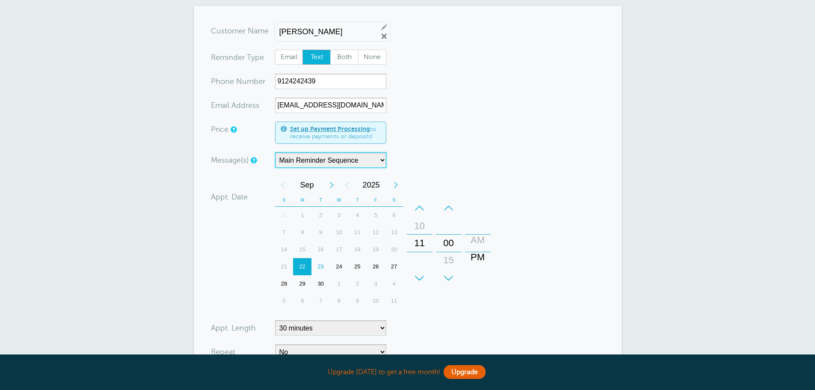
drag, startPoint x: 476, startPoint y: 243, endPoint x: 482, endPoint y: 257, distance: 15.3
click at [482, 257] on div "PM" at bounding box center [477, 256] width 21 height 17
drag, startPoint x: 470, startPoint y: 241, endPoint x: 481, endPoint y: 282, distance: 42.8
click at [481, 282] on div "+ – AM PM" at bounding box center [478, 242] width 26 height 87
click at [424, 236] on div "11" at bounding box center [419, 242] width 21 height 17
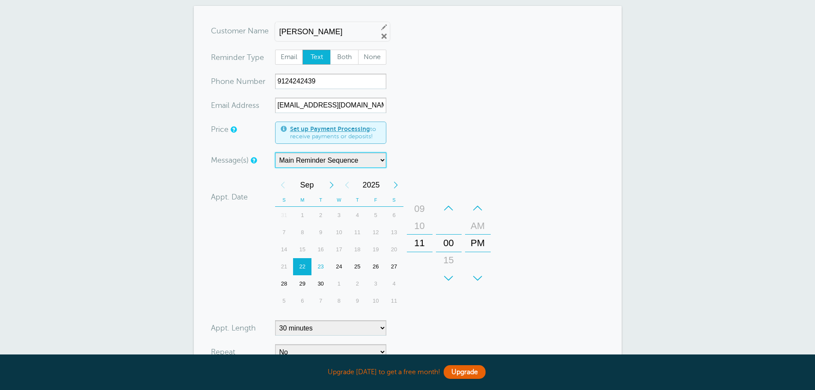
click at [419, 206] on div "–" at bounding box center [420, 207] width 26 height 17
drag, startPoint x: 417, startPoint y: 228, endPoint x: 417, endPoint y: 237, distance: 9.4
click at [417, 232] on div "10" at bounding box center [419, 225] width 21 height 17
drag, startPoint x: 417, startPoint y: 243, endPoint x: 418, endPoint y: 293, distance: 50.5
click at [418, 293] on div "+ – Month January February March April May June July August September October N…" at bounding box center [384, 242] width 219 height 133
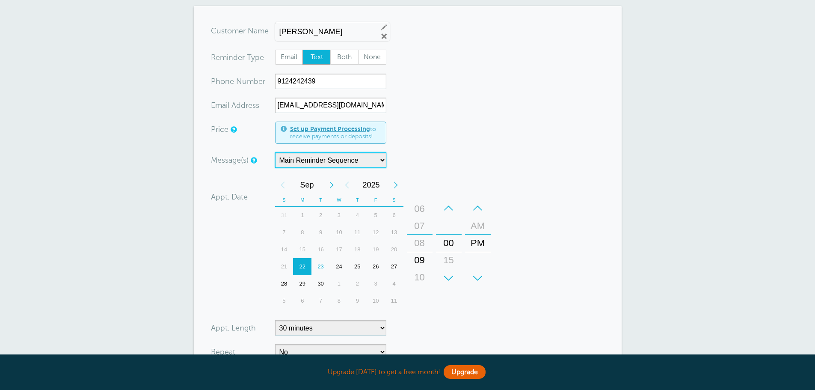
drag, startPoint x: 421, startPoint y: 231, endPoint x: 414, endPoint y: 298, distance: 67.4
click at [414, 298] on div "+ – Month January February March April May June July August September October N…" at bounding box center [384, 242] width 219 height 133
click at [419, 207] on div "–" at bounding box center [420, 207] width 26 height 17
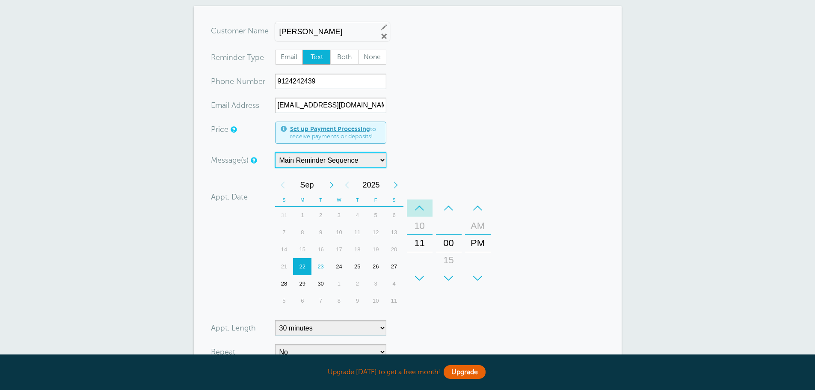
click at [419, 207] on div "–" at bounding box center [420, 207] width 26 height 17
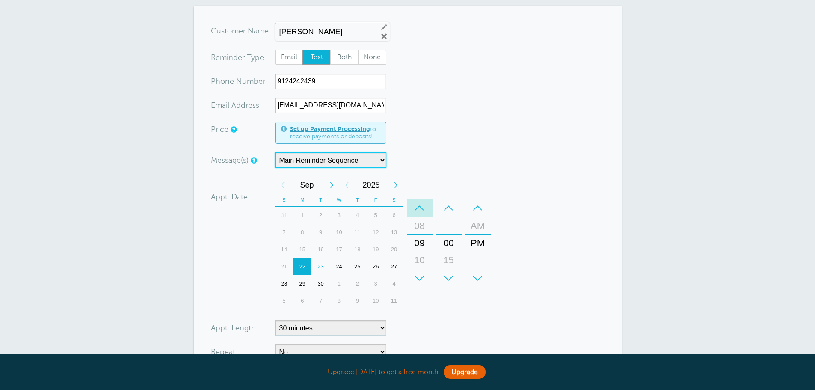
click at [419, 207] on div "–" at bounding box center [420, 207] width 26 height 17
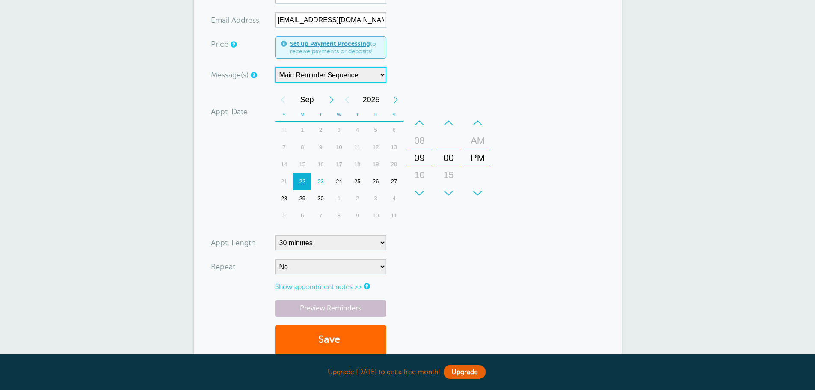
scroll to position [171, 0]
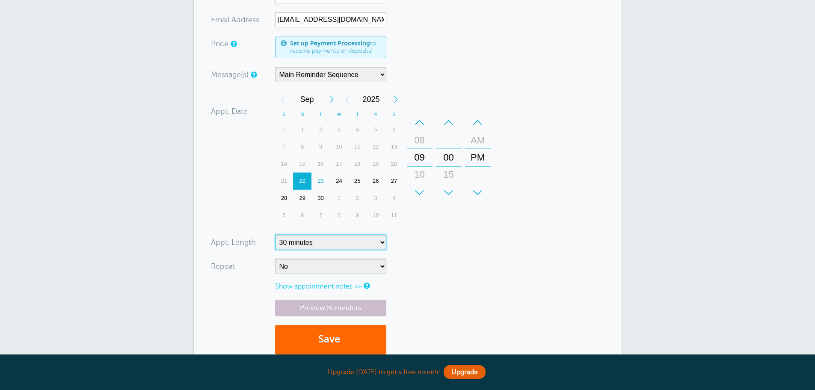
click at [384, 246] on select "5 minutes 10 minutes 15 minutes 20 minutes 25 minutes 30 minutes 35 minutes 40 …" at bounding box center [330, 241] width 111 height 15
select select
click at [275, 234] on select "5 minutes 10 minutes 15 minutes 20 minutes 25 minutes 30 minutes 35 minutes 40 …" at bounding box center [330, 241] width 111 height 15
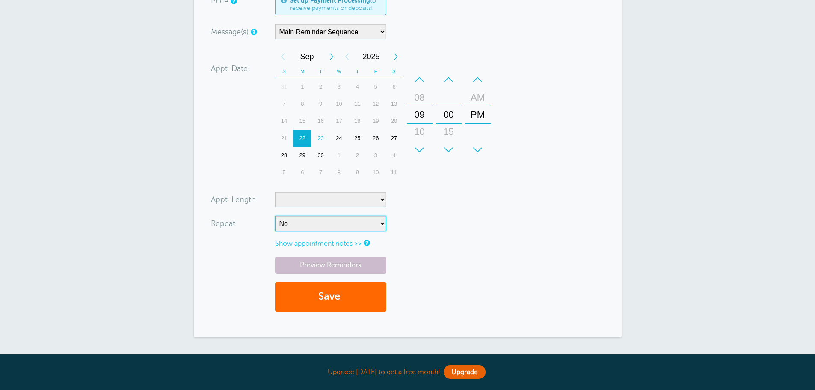
click at [384, 228] on select "No Daily Weekly Every 2 weeks Every 3 weeks Every 4 weeks Monthly Every 5 weeks…" at bounding box center [330, 223] width 111 height 15
click at [417, 220] on form "You are creating a new customer. To use an existing customer select one from th…" at bounding box center [407, 107] width 393 height 425
click at [342, 265] on link "Preview Reminders" at bounding box center [330, 265] width 111 height 17
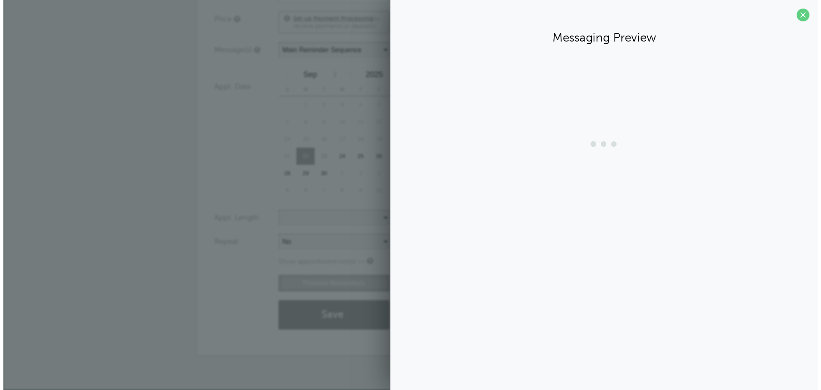
scroll to position [196, 0]
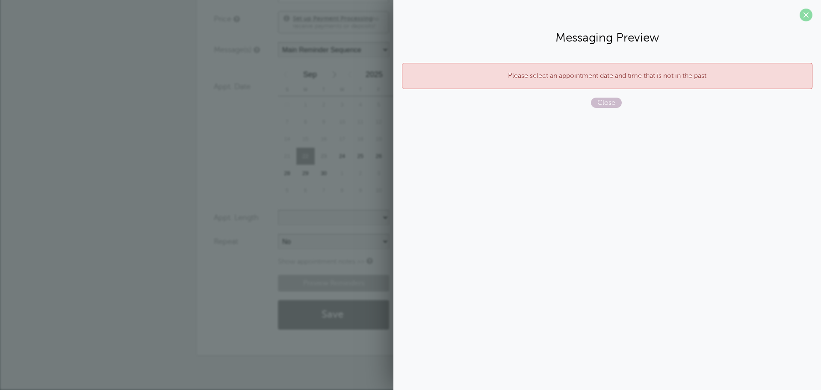
click at [806, 18] on span at bounding box center [806, 15] width 13 height 13
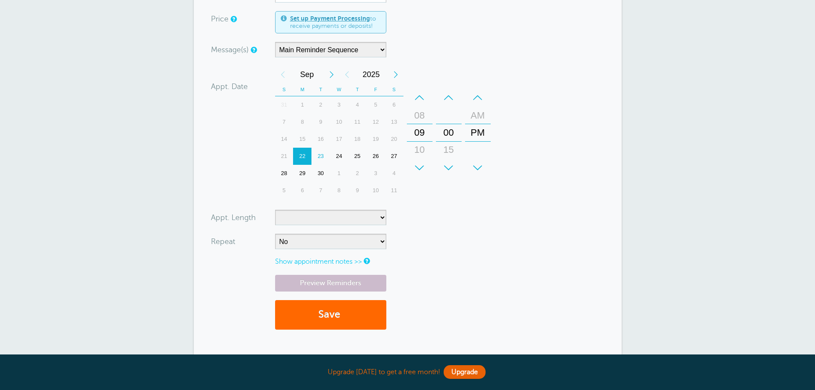
click at [325, 154] on div "23" at bounding box center [320, 156] width 18 height 17
click at [341, 276] on link "Preview Reminders" at bounding box center [330, 283] width 111 height 17
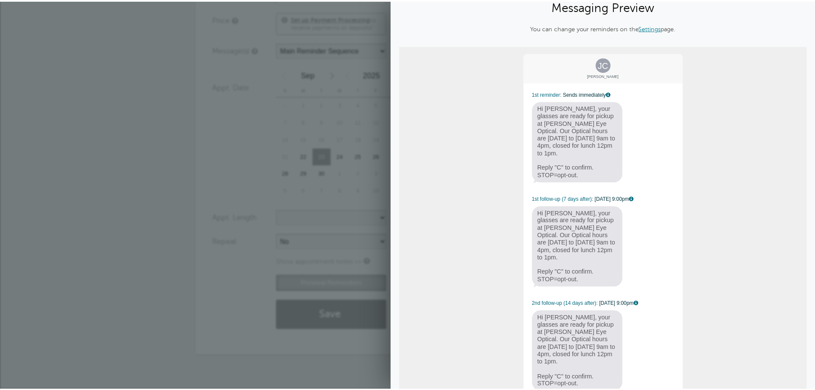
scroll to position [0, 0]
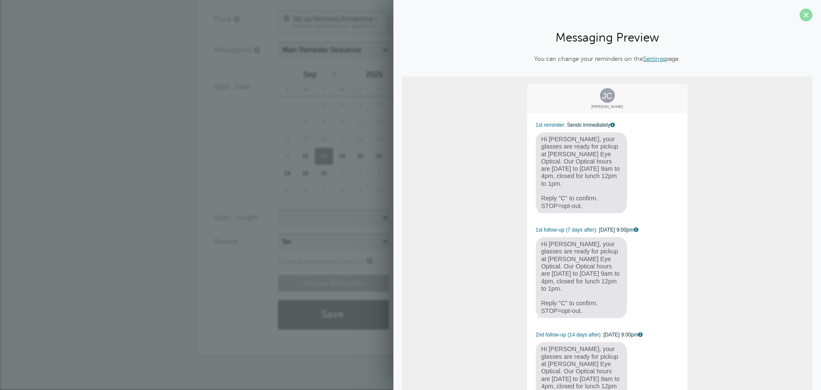
click at [801, 18] on span at bounding box center [806, 15] width 13 height 13
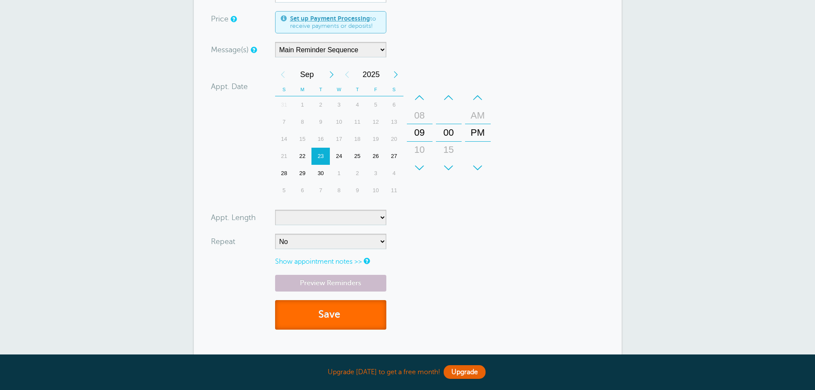
click at [335, 310] on button "Save" at bounding box center [330, 315] width 111 height 30
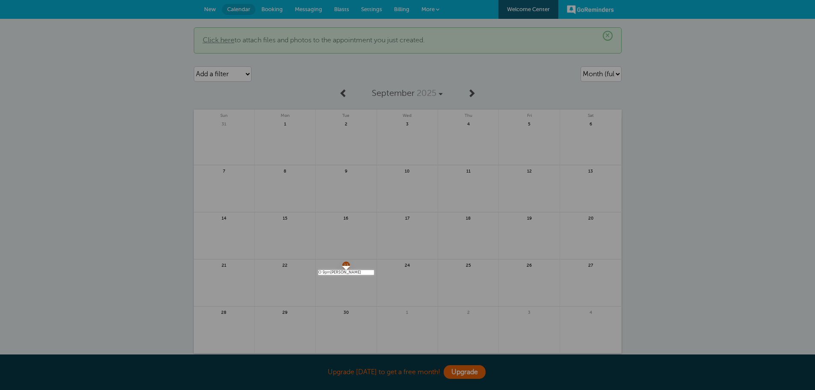
click at [707, 124] on div at bounding box center [594, 137] width 441 height 275
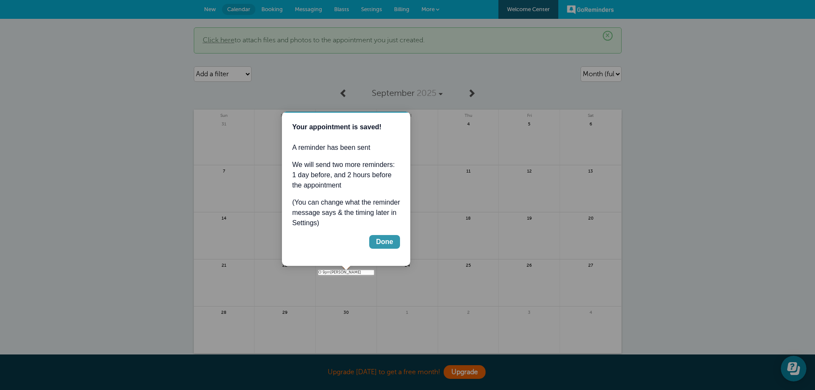
click at [389, 247] on button "Done" at bounding box center [384, 242] width 31 height 14
